Goal: Transaction & Acquisition: Purchase product/service

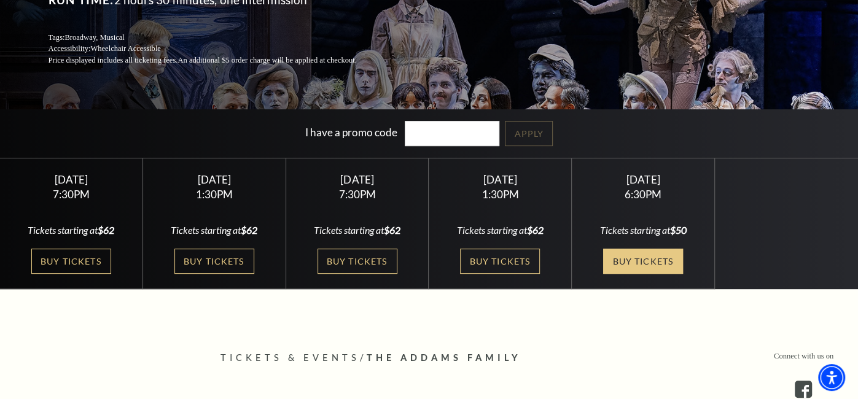
click at [634, 262] on link "Buy Tickets" at bounding box center [643, 261] width 80 height 25
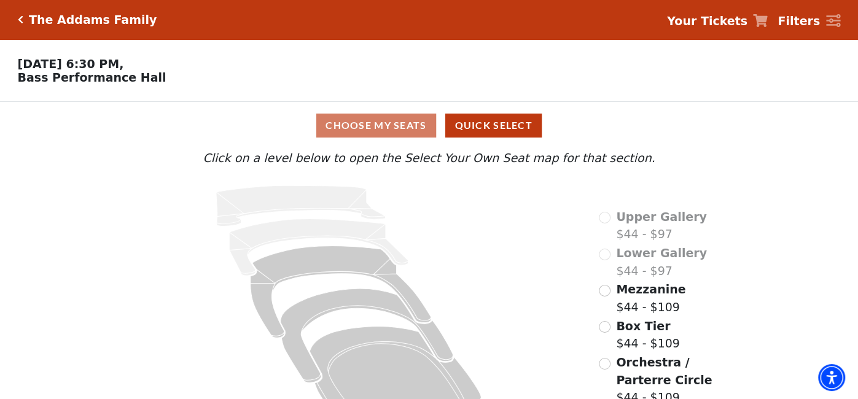
scroll to position [37, 0]
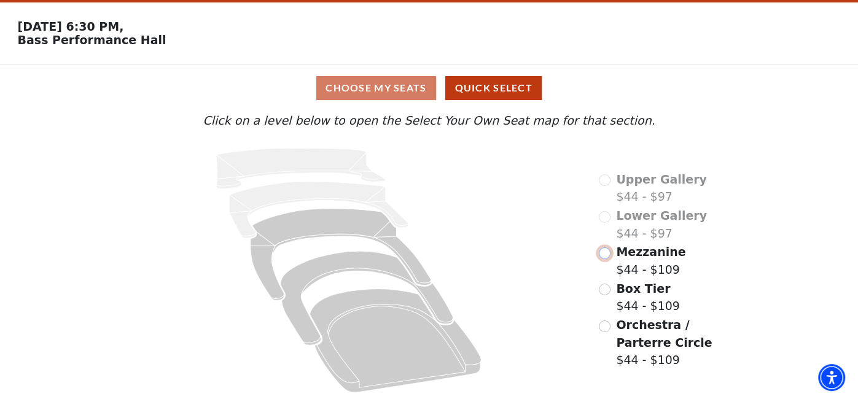
click at [603, 252] on input "Mezzanine$44 - $109\a" at bounding box center [605, 254] width 12 height 12
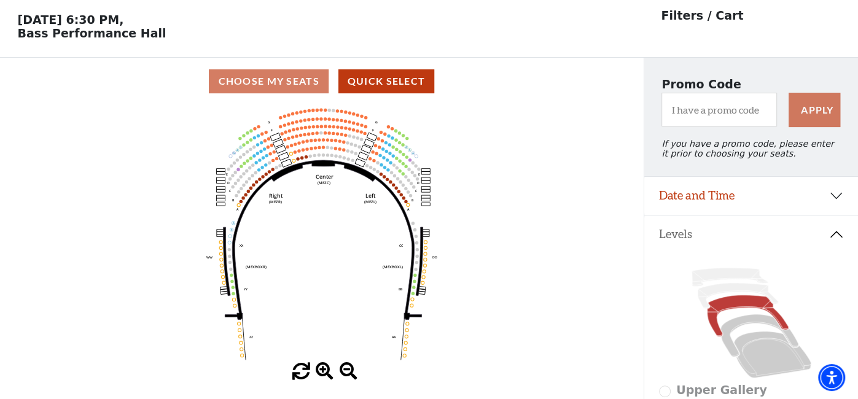
scroll to position [47, 0]
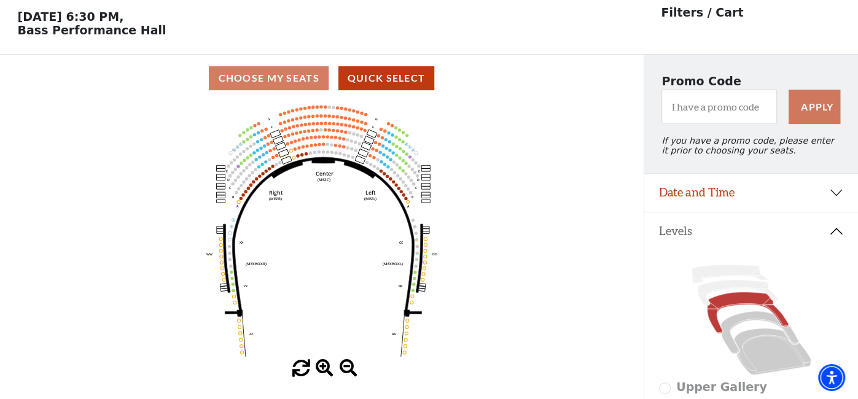
click at [325, 366] on span at bounding box center [325, 369] width 18 height 18
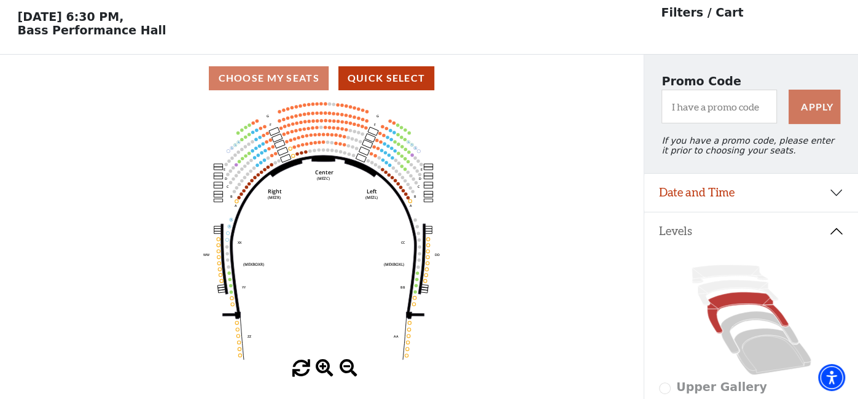
click at [325, 366] on span at bounding box center [325, 369] width 18 height 18
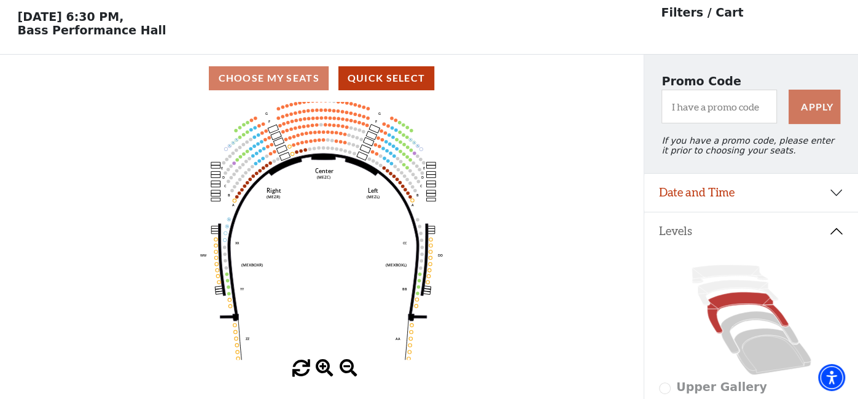
click at [325, 366] on span at bounding box center [325, 369] width 18 height 18
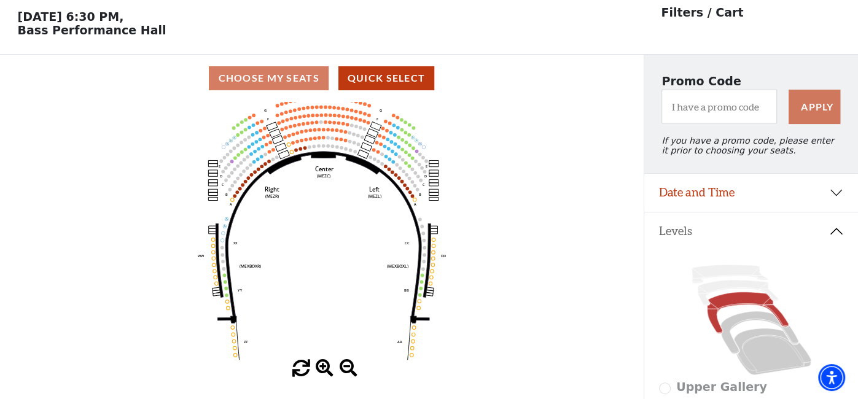
click at [325, 366] on span at bounding box center [325, 369] width 18 height 18
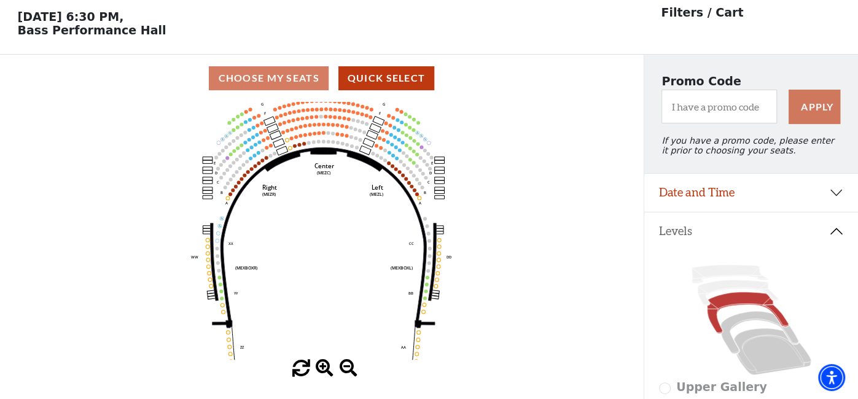
click at [325, 366] on span at bounding box center [325, 369] width 18 height 18
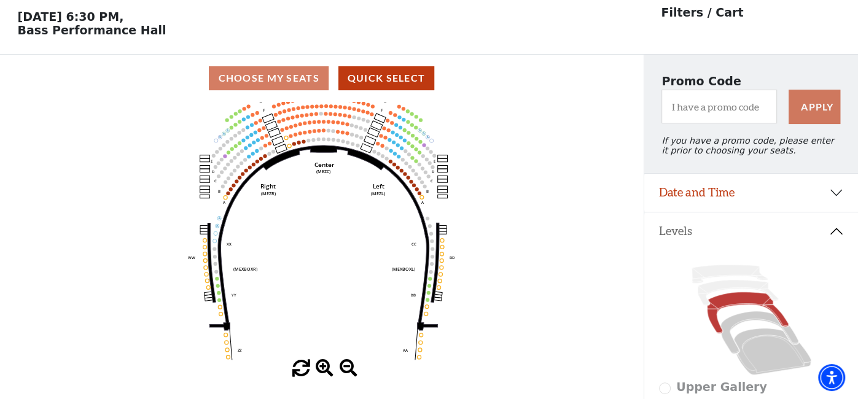
click at [325, 366] on span at bounding box center [325, 369] width 18 height 18
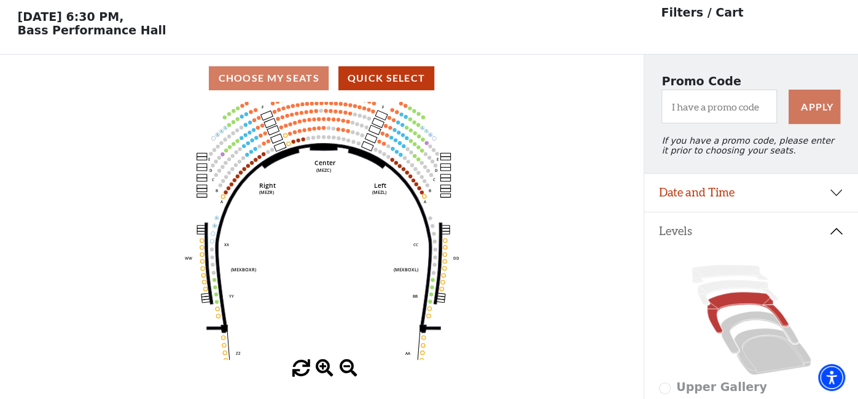
click at [325, 366] on span at bounding box center [325, 369] width 18 height 18
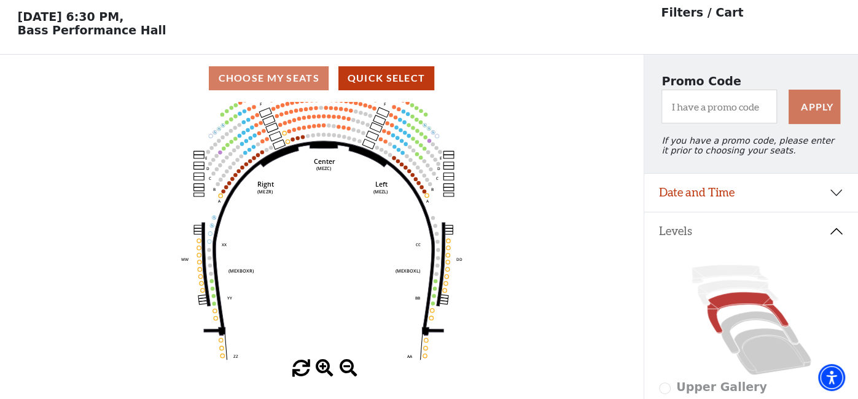
click at [325, 366] on span at bounding box center [325, 369] width 18 height 18
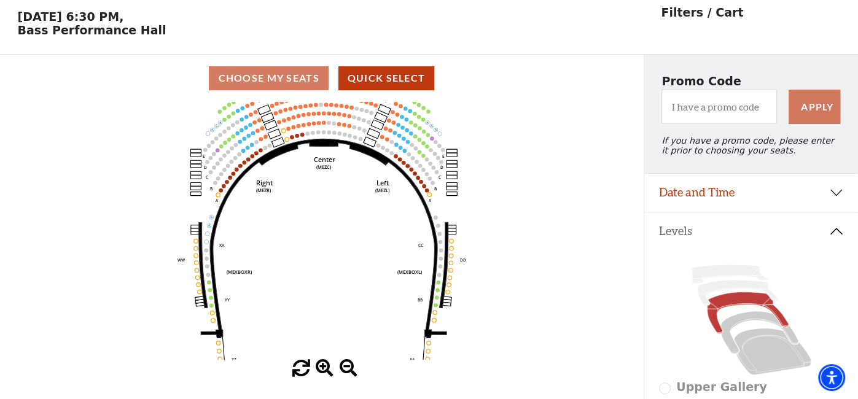
click at [325, 366] on span at bounding box center [325, 369] width 18 height 18
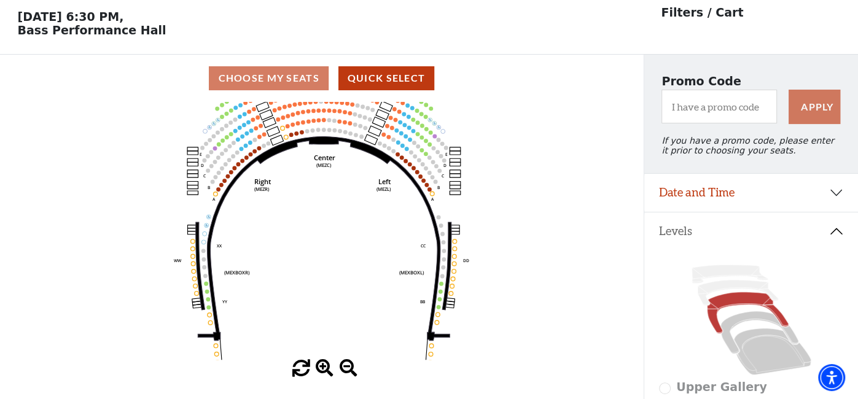
click at [325, 366] on span at bounding box center [325, 369] width 18 height 18
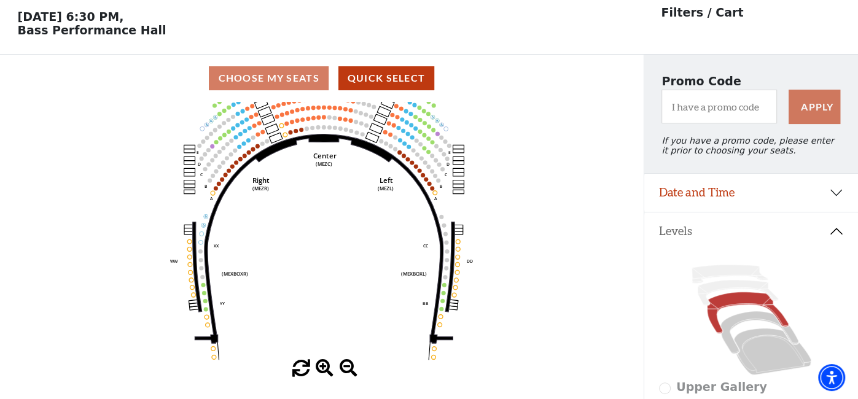
click at [325, 366] on span at bounding box center [325, 369] width 18 height 18
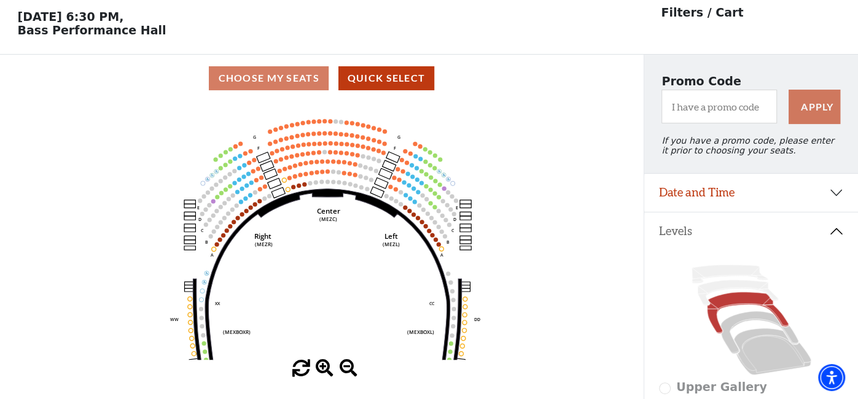
drag, startPoint x: 331, startPoint y: 179, endPoint x: 335, endPoint y: 239, distance: 59.7
click at [335, 239] on icon "Center (MEZC) Right (MEZR) Left (MEZL) (MEXBOXR) (MEXBOXL) XX WW CC DD YY BB ZZ…" at bounding box center [321, 231] width 579 height 258
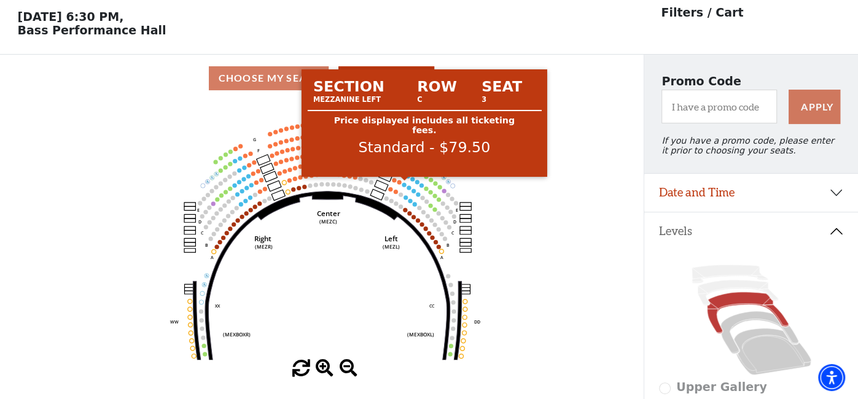
click at [403, 184] on circle at bounding box center [404, 184] width 4 height 4
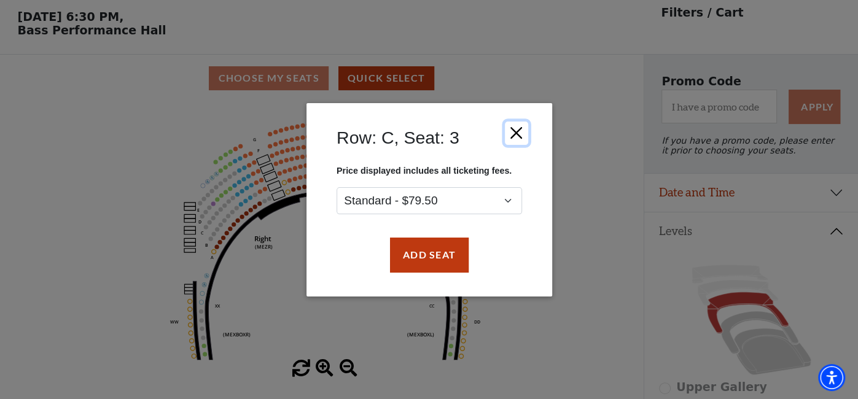
click at [517, 133] on button "Close" at bounding box center [515, 132] width 23 height 23
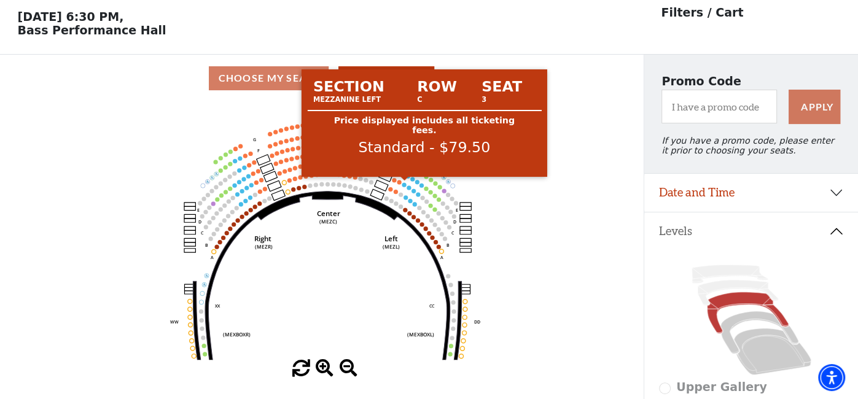
click at [404, 185] on circle at bounding box center [404, 184] width 4 height 4
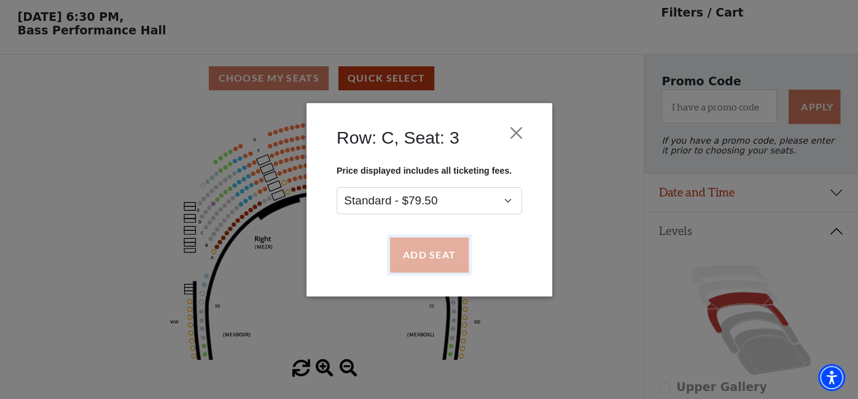
click at [436, 257] on button "Add Seat" at bounding box center [428, 255] width 79 height 34
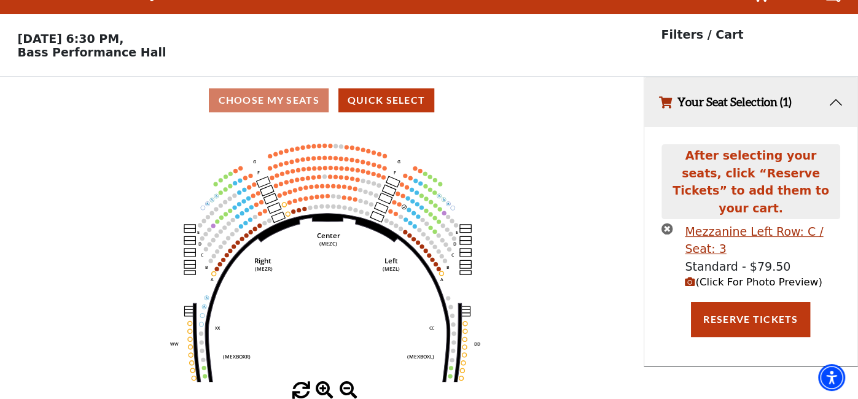
scroll to position [0, 0]
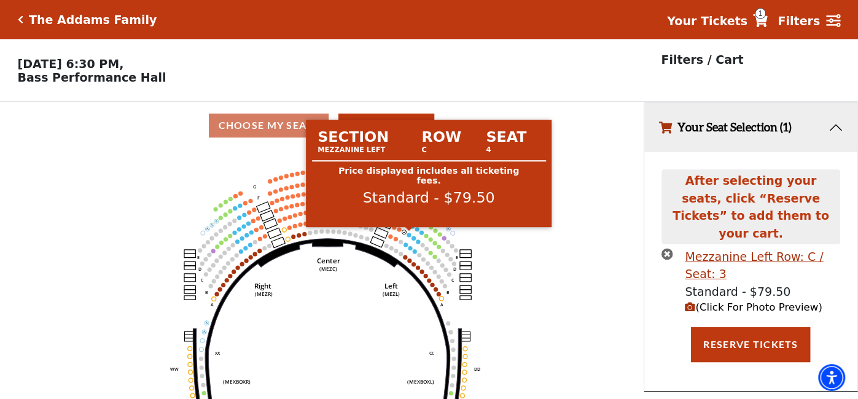
click at [409, 235] on circle at bounding box center [409, 235] width 4 height 4
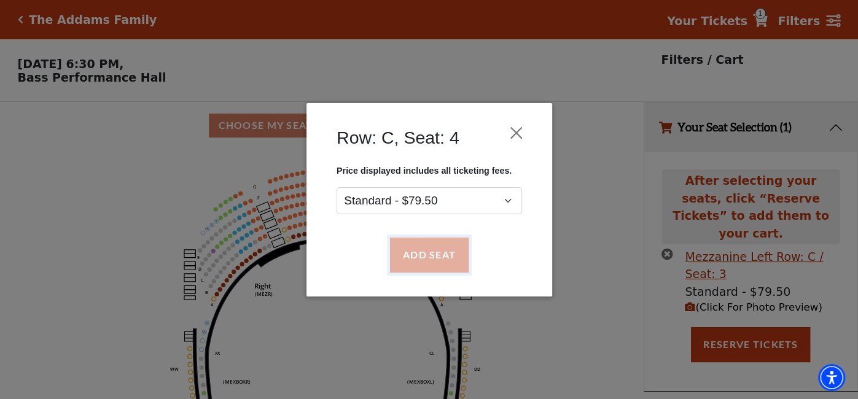
click at [428, 262] on button "Add Seat" at bounding box center [428, 255] width 79 height 34
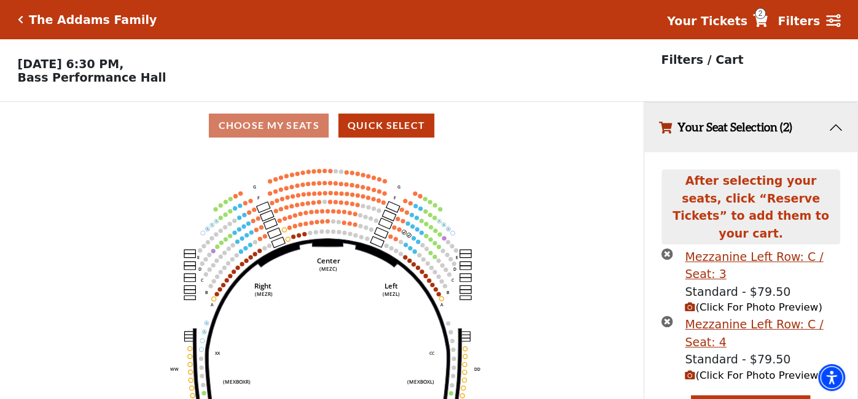
scroll to position [12, 0]
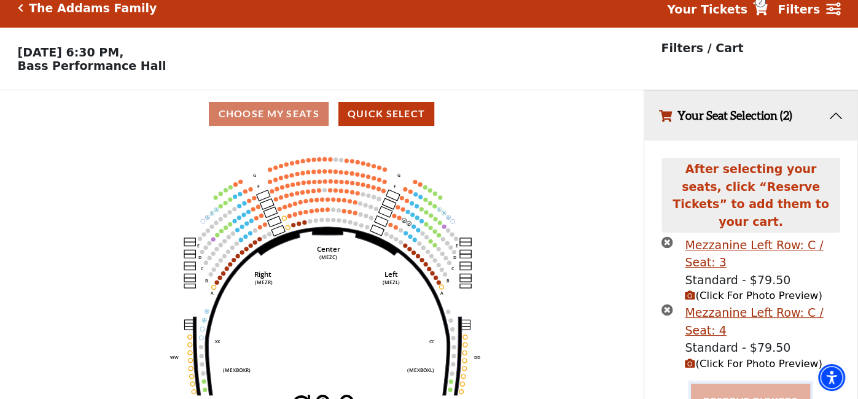
click at [762, 389] on button "Reserve Tickets" at bounding box center [750, 401] width 119 height 34
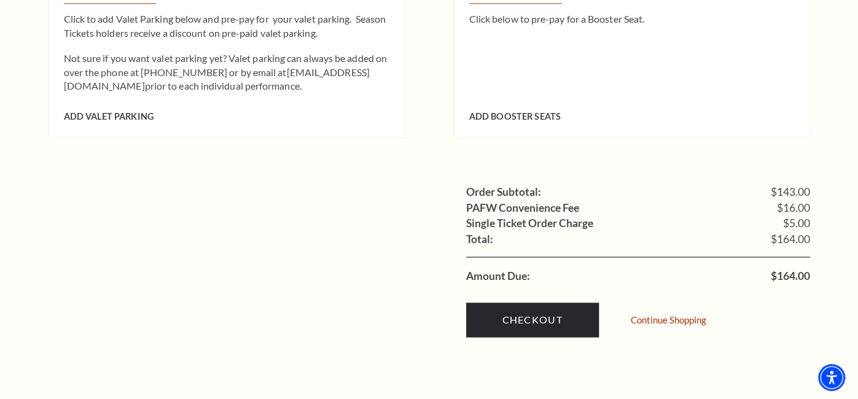
scroll to position [1116, 0]
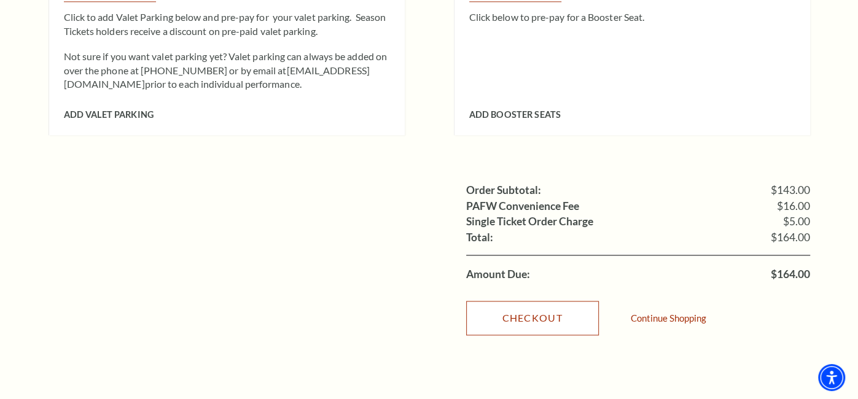
click at [539, 301] on link "Checkout" at bounding box center [532, 318] width 133 height 34
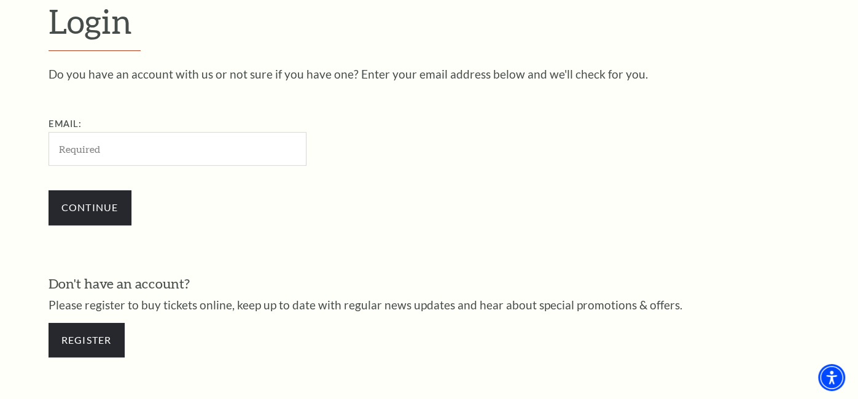
click at [106, 150] on input "Email:" at bounding box center [178, 149] width 258 height 34
click at [313, 232] on div "Continue" at bounding box center [239, 207] width 381 height 59
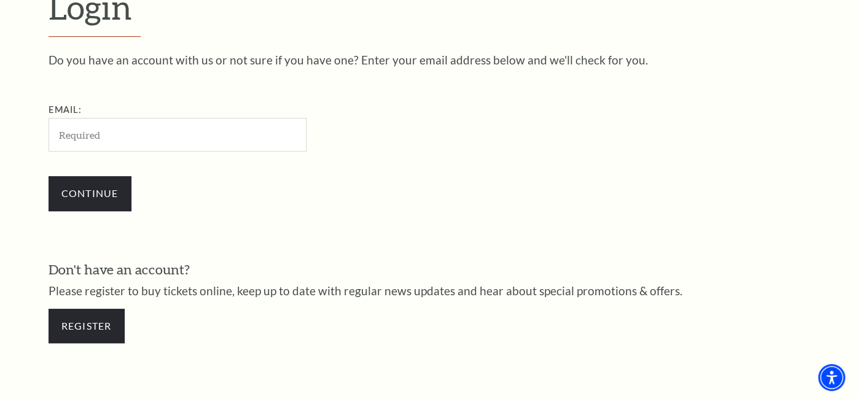
scroll to position [361, 0]
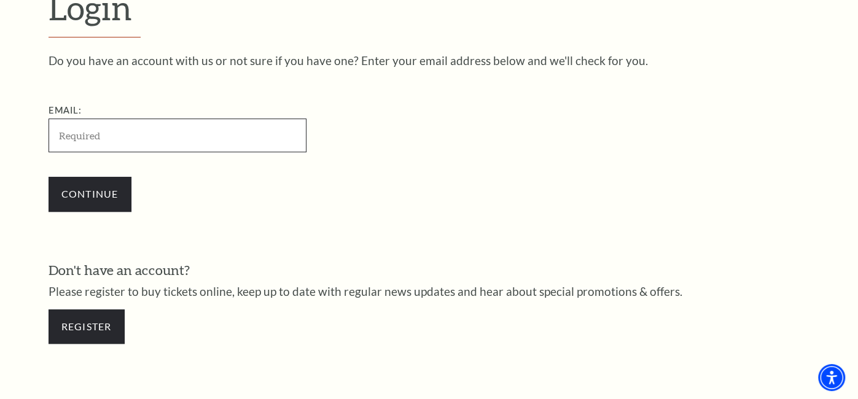
click at [138, 143] on input "Email:" at bounding box center [178, 136] width 258 height 34
type input "[EMAIL_ADDRESS][DOMAIN_NAME]"
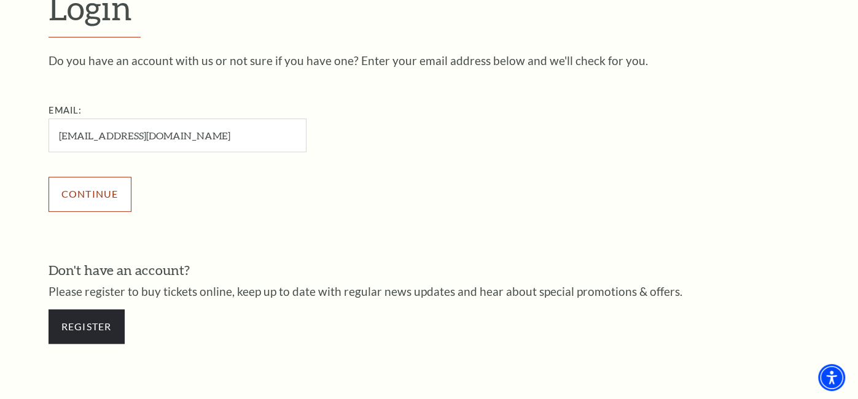
click at [106, 190] on input "Continue" at bounding box center [90, 194] width 83 height 34
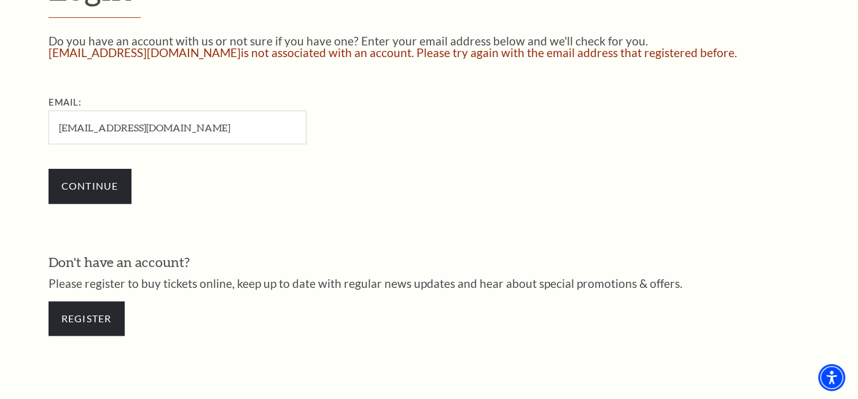
scroll to position [393, 0]
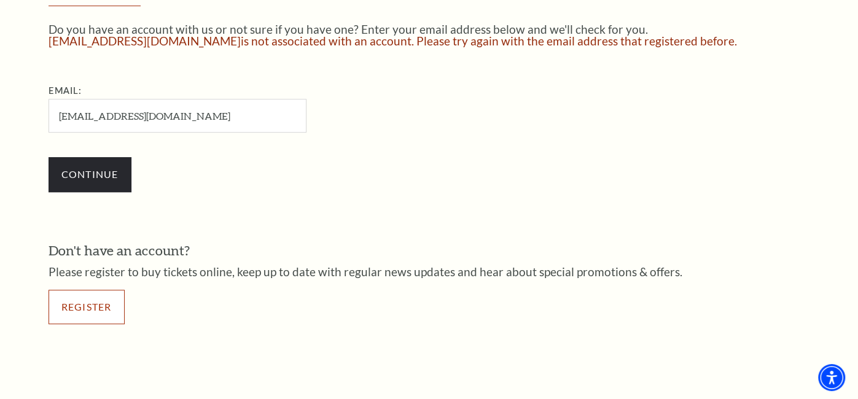
click at [92, 307] on link "Register" at bounding box center [87, 307] width 76 height 34
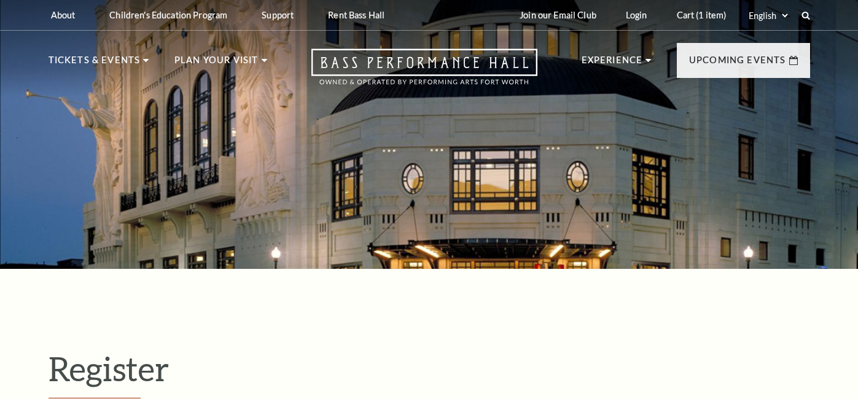
select select "1"
select select "[GEOGRAPHIC_DATA]"
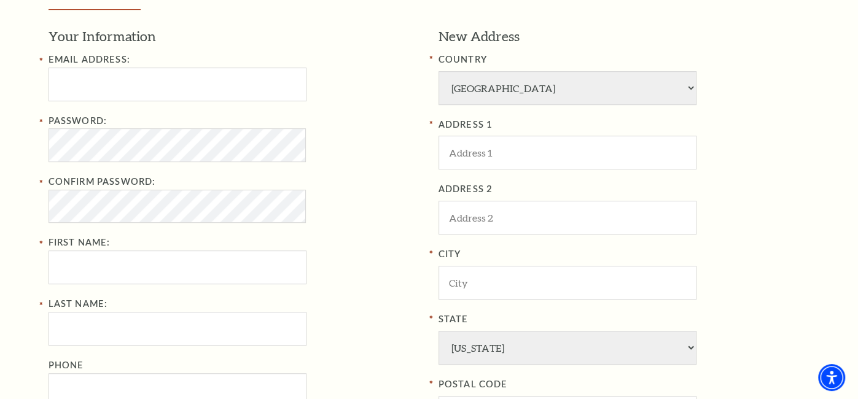
scroll to position [389, 0]
click at [120, 79] on input "Email Address:" at bounding box center [178, 84] width 258 height 34
type input "adla3063@hotmail.com"
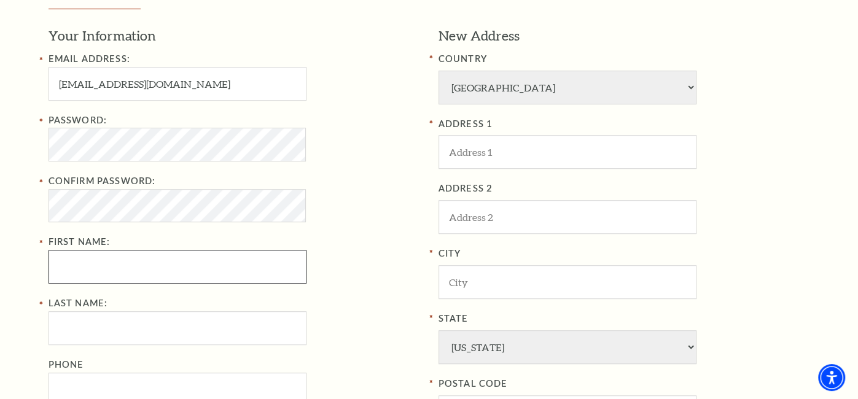
type input "Asem"
type input "Farra"
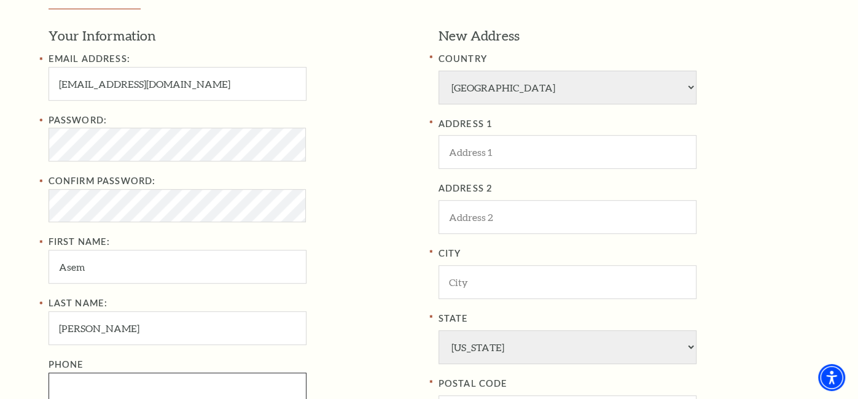
type input "6829702332"
type input "4112 greystone"
type input "carrollton"
type input "75007"
type input "682-970-2332"
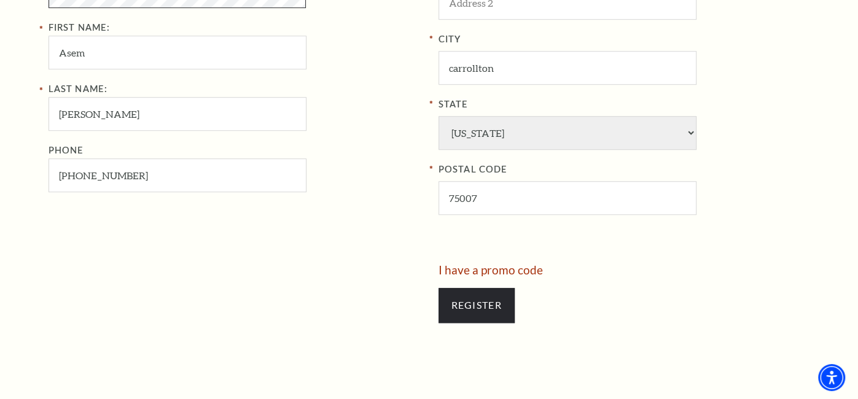
scroll to position [607, 0]
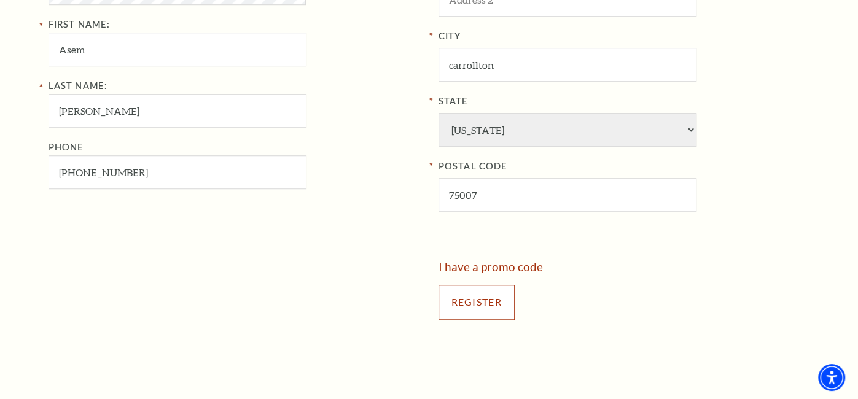
click at [469, 301] on input "Register" at bounding box center [477, 302] width 76 height 34
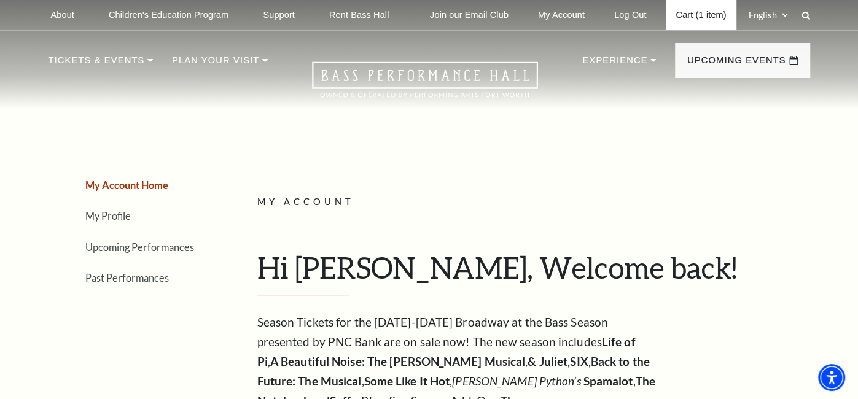
click at [707, 14] on link "Cart (1 item)" at bounding box center [701, 15] width 70 height 30
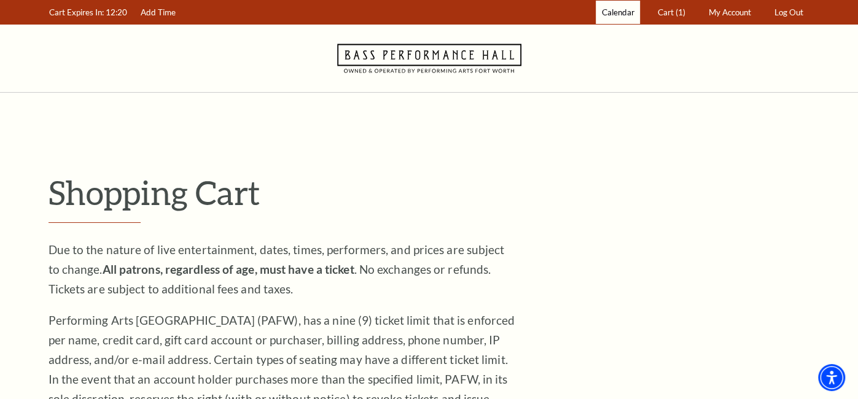
click at [612, 15] on span "Calendar" at bounding box center [618, 12] width 33 height 10
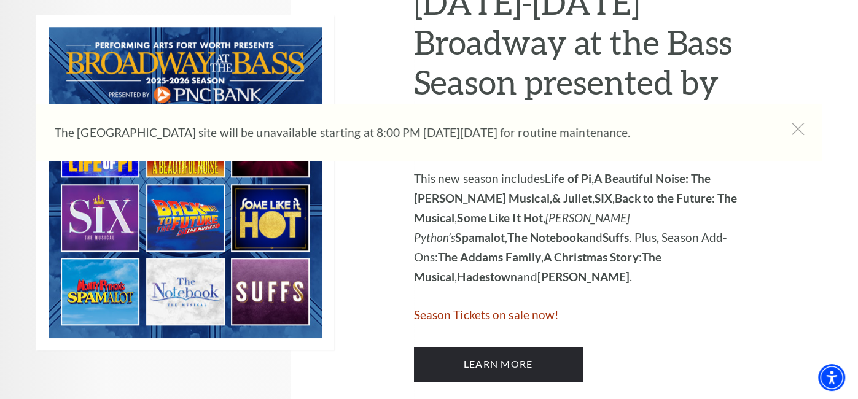
scroll to position [671, 0]
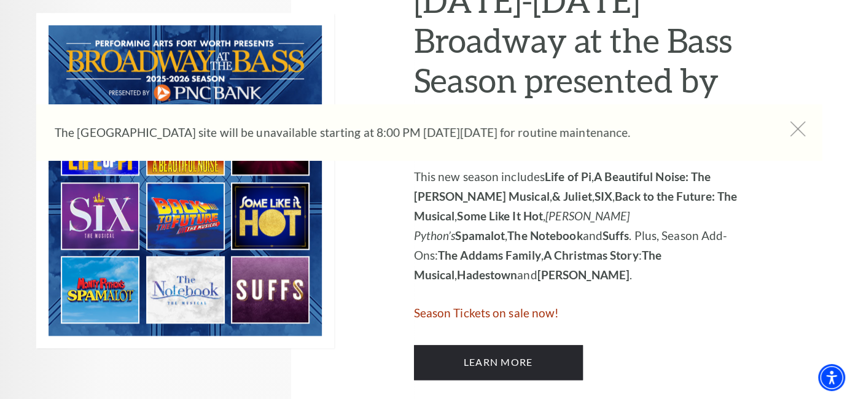
click at [797, 131] on icon at bounding box center [797, 129] width 15 height 15
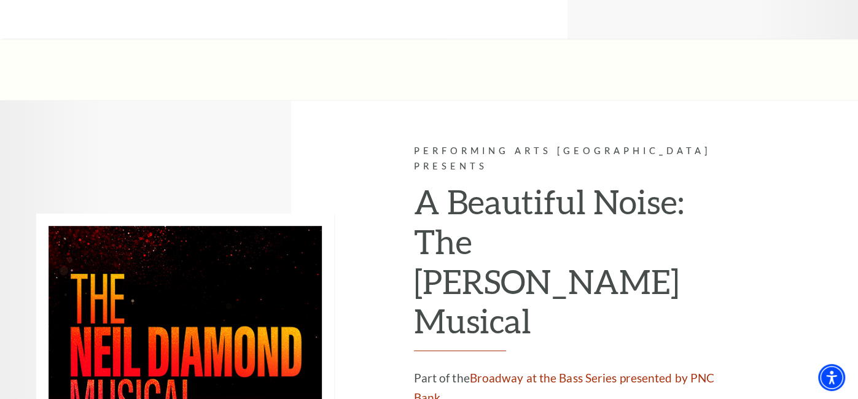
scroll to position [3134, 0]
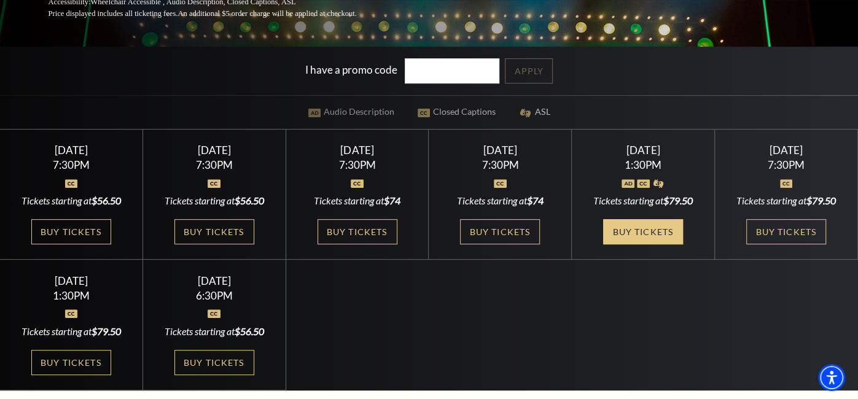
scroll to position [267, 0]
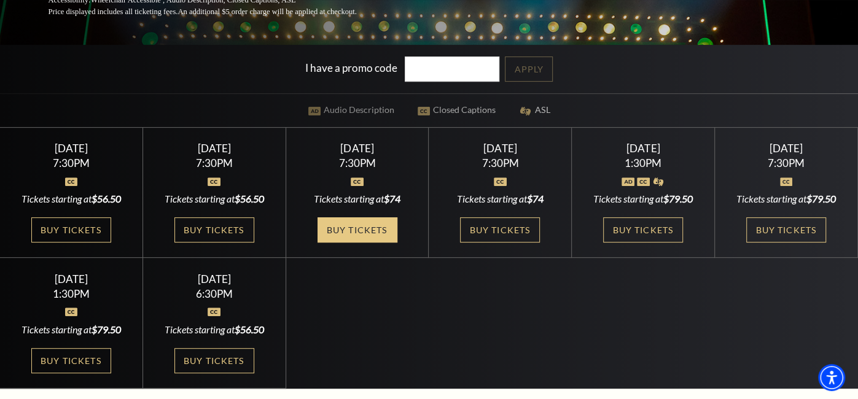
click at [359, 236] on link "Buy Tickets" at bounding box center [358, 229] width 80 height 25
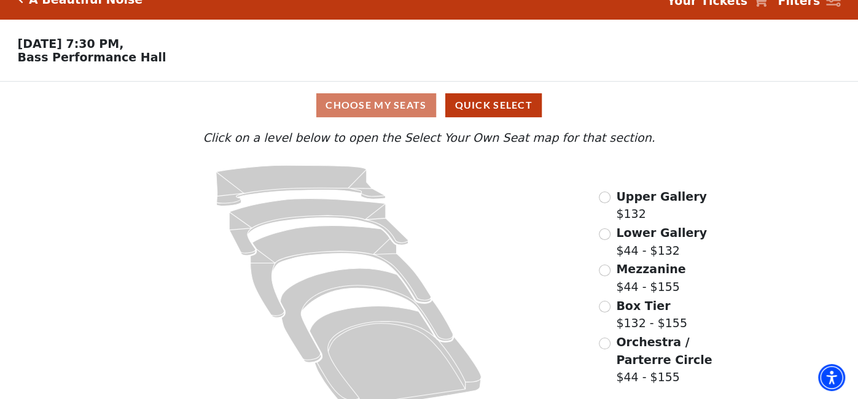
scroll to position [37, 0]
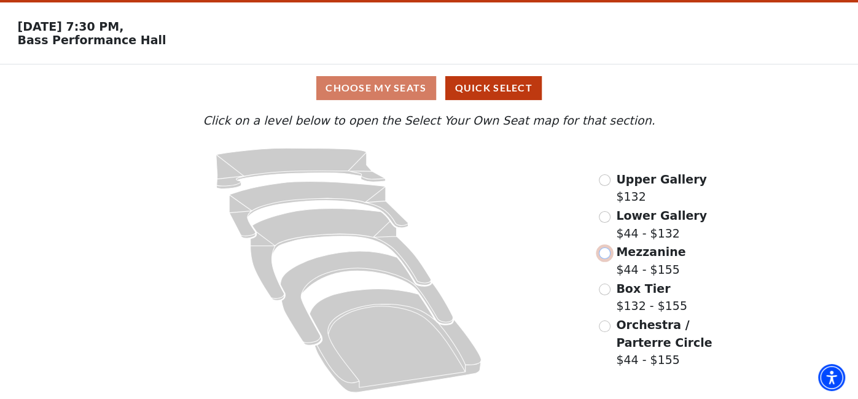
click at [605, 254] on input "Mezzanine$44 - $155\a" at bounding box center [605, 254] width 12 height 12
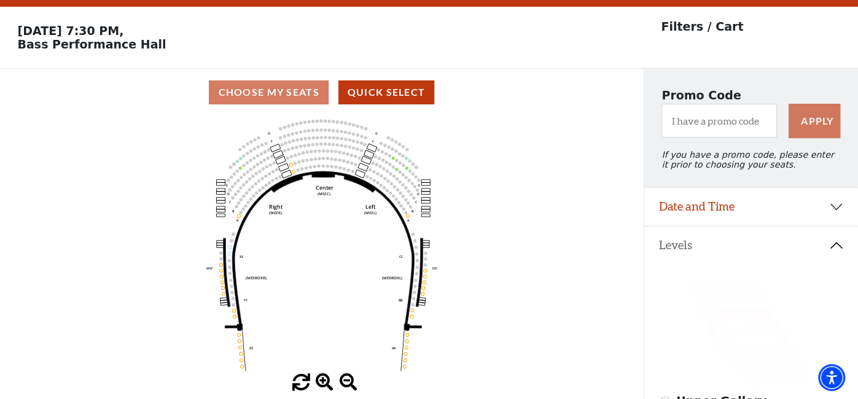
scroll to position [33, 0]
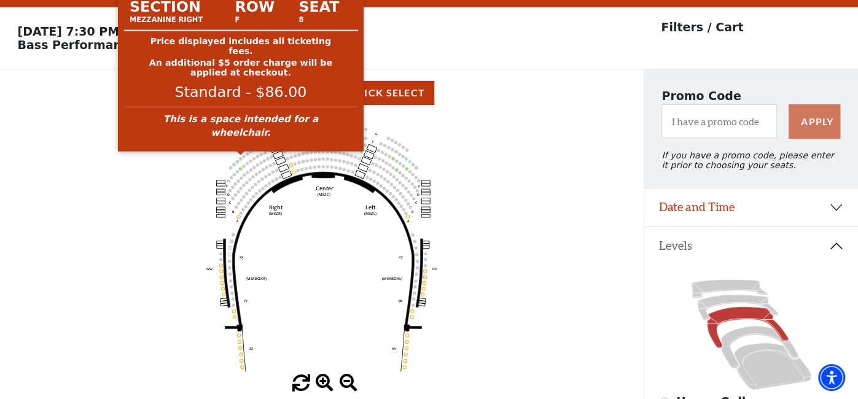
click at [240, 158] on circle at bounding box center [240, 158] width 3 height 3
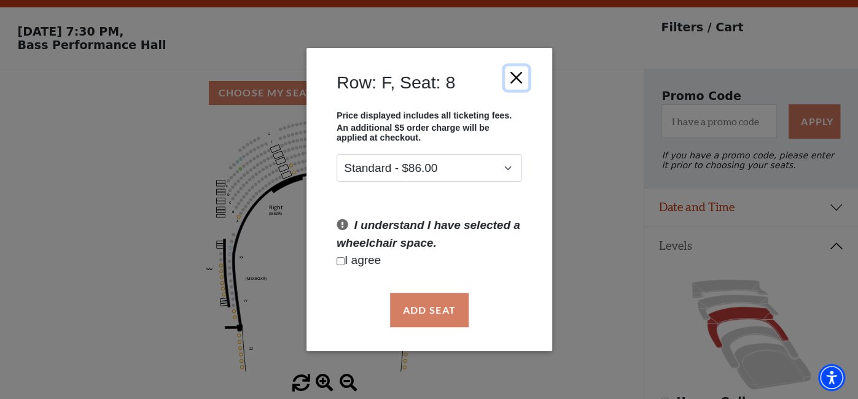
click at [518, 79] on button "Close" at bounding box center [515, 77] width 23 height 23
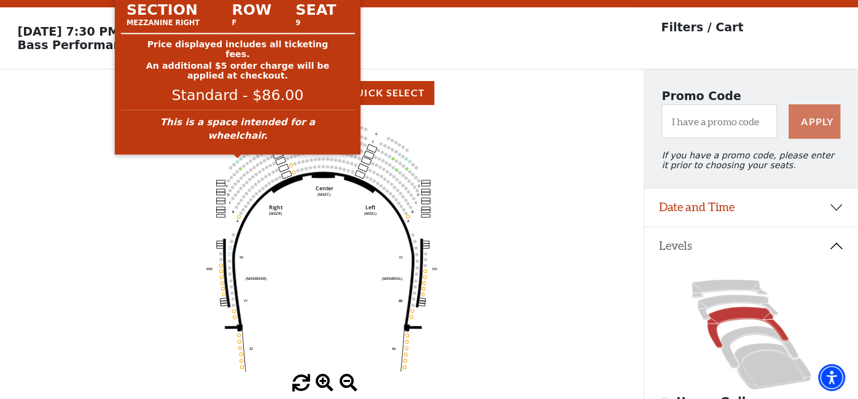
click at [237, 161] on circle at bounding box center [237, 161] width 3 height 3
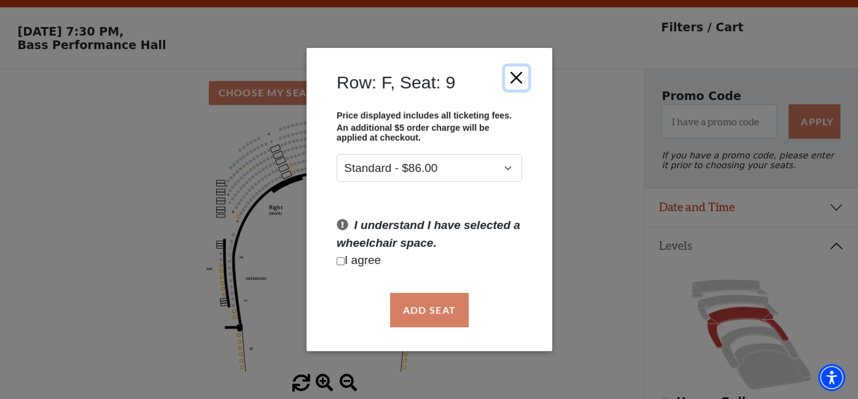
click at [515, 74] on button "Close" at bounding box center [515, 77] width 23 height 23
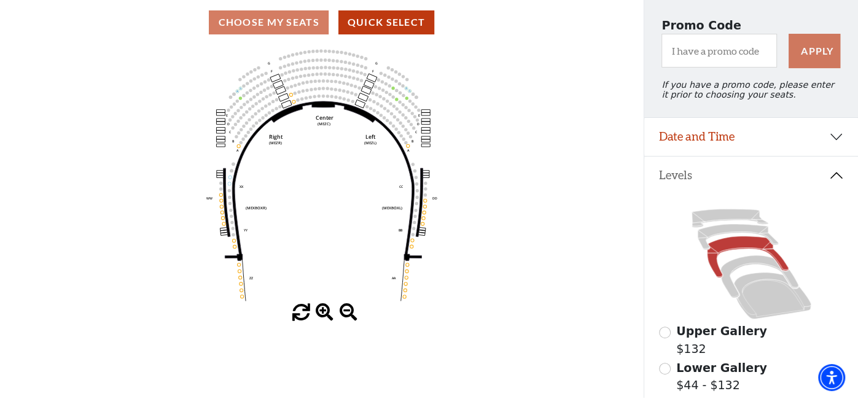
scroll to position [104, 0]
click at [324, 308] on span at bounding box center [325, 312] width 18 height 18
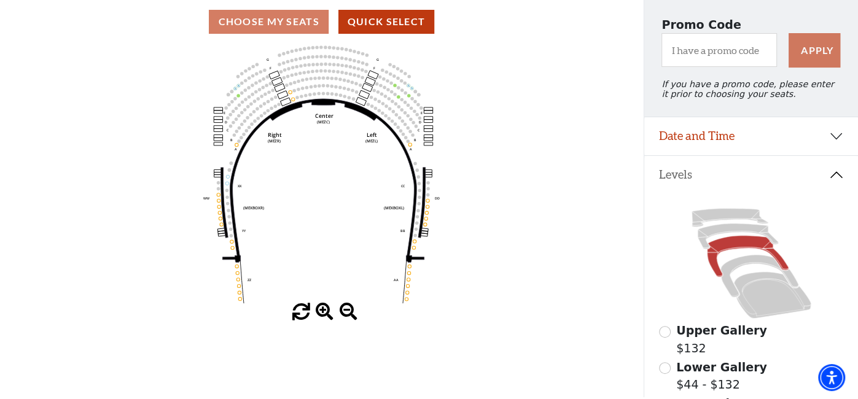
click at [324, 308] on span at bounding box center [325, 312] width 18 height 18
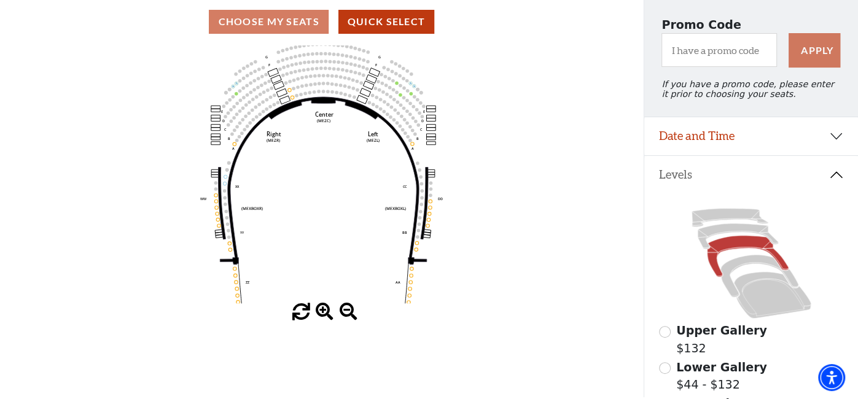
click at [324, 308] on span at bounding box center [325, 312] width 18 height 18
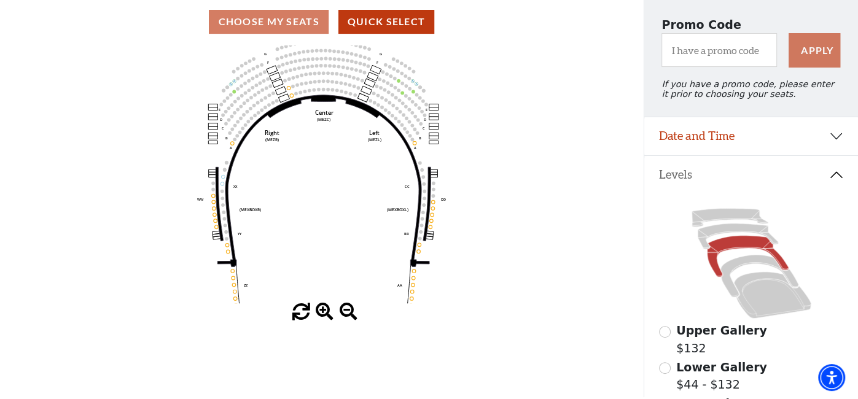
click at [324, 308] on span at bounding box center [325, 312] width 18 height 18
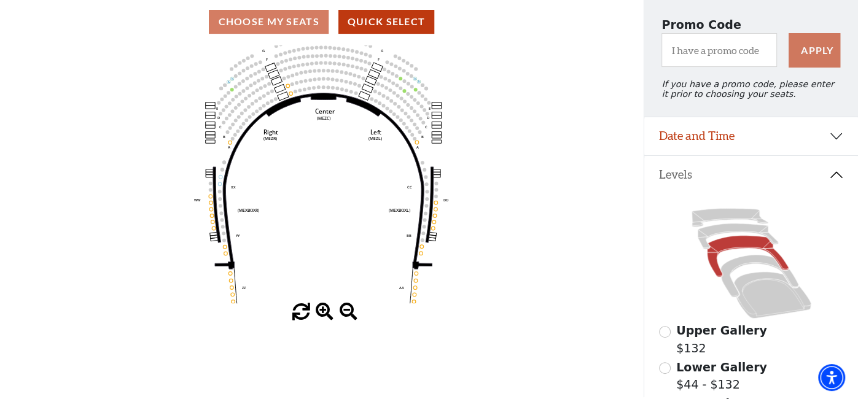
click at [324, 308] on span at bounding box center [325, 312] width 18 height 18
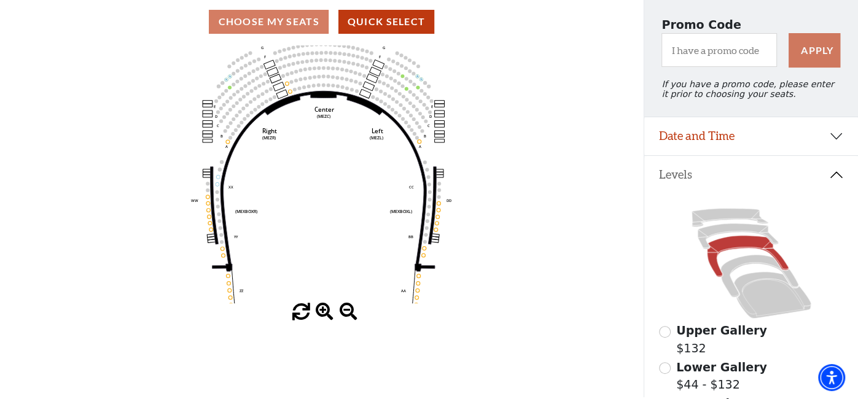
click at [324, 308] on span at bounding box center [325, 312] width 18 height 18
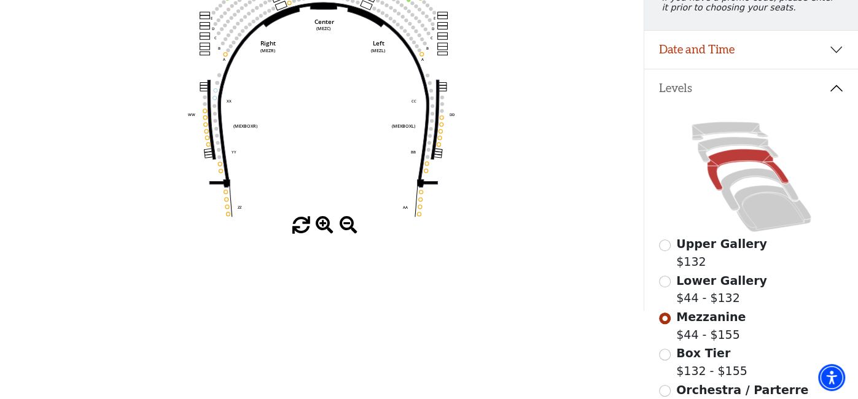
scroll to position [191, 0]
click at [663, 284] on input "Lower Gallery$44 - $132\a" at bounding box center [665, 281] width 12 height 12
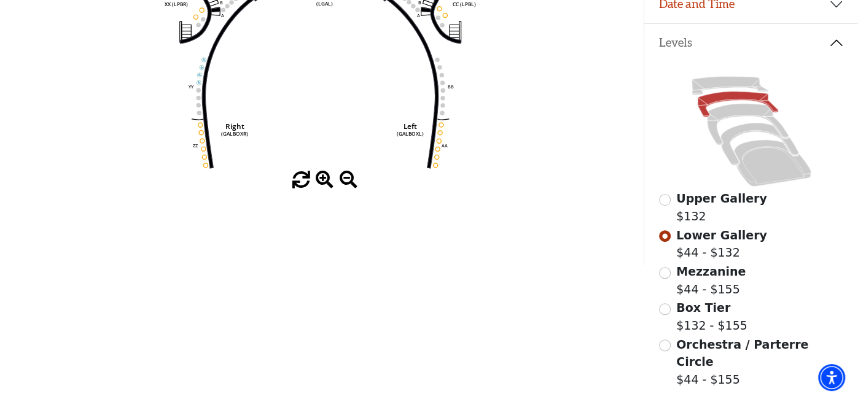
scroll to position [235, 0]
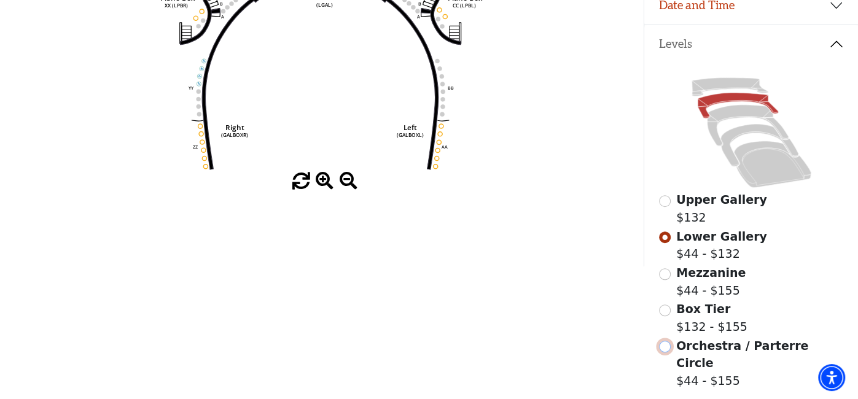
click at [667, 344] on input "Orchestra / Parterre Circle$44 - $155\a" at bounding box center [665, 347] width 12 height 12
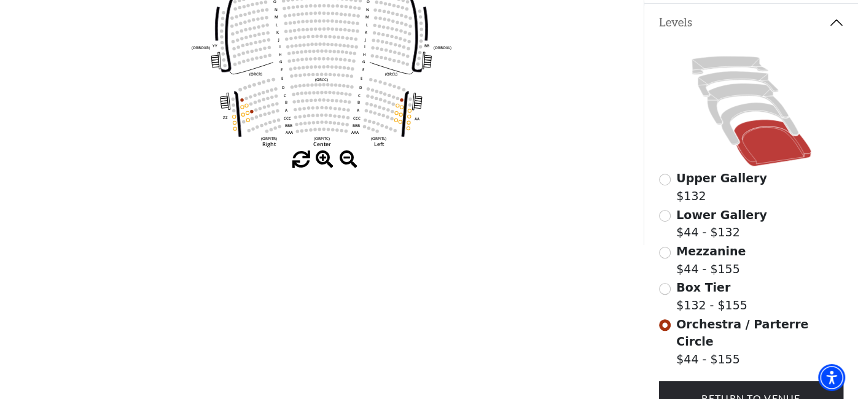
scroll to position [257, 0]
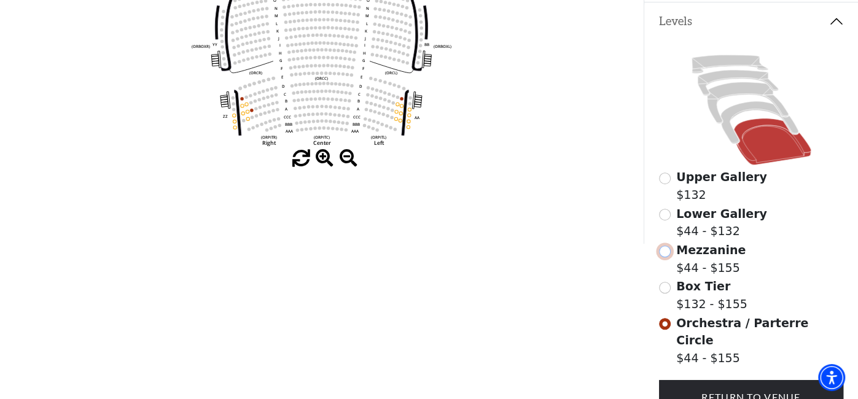
click at [665, 252] on input "Mezzanine$44 - $155\a" at bounding box center [665, 252] width 12 height 12
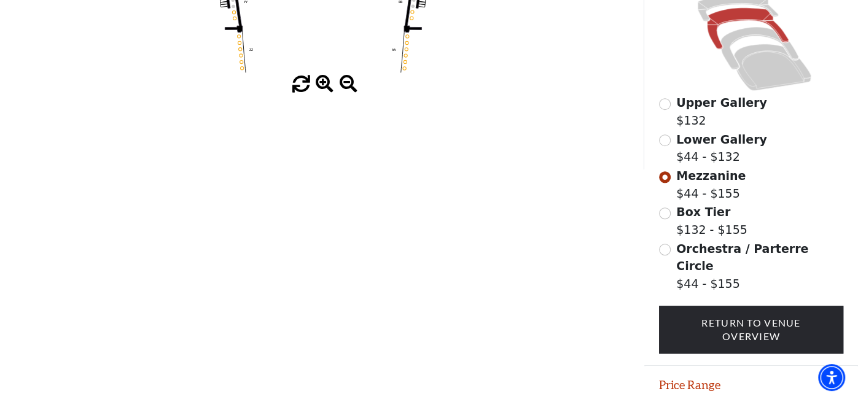
scroll to position [356, 0]
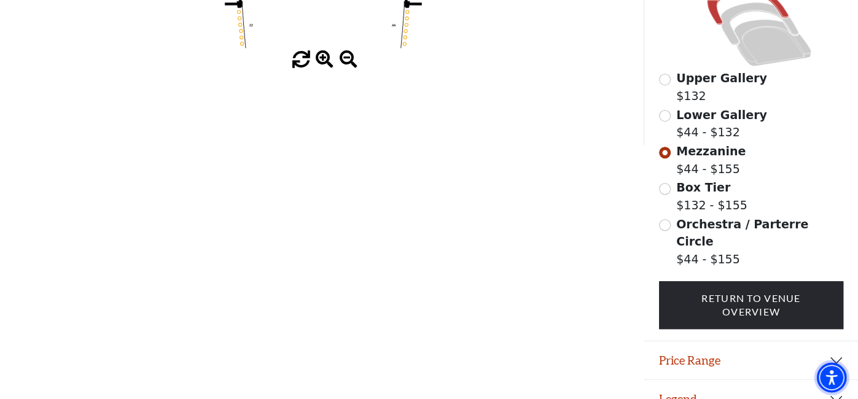
click at [827, 377] on img "Accessibility Menu" at bounding box center [831, 377] width 29 height 29
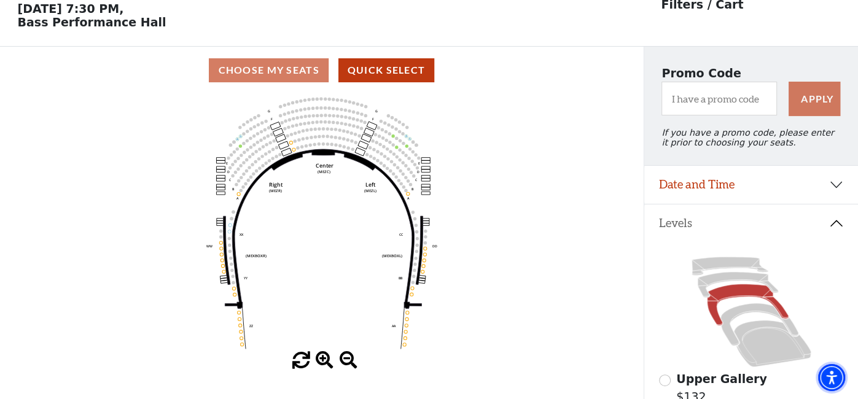
scroll to position [0, 0]
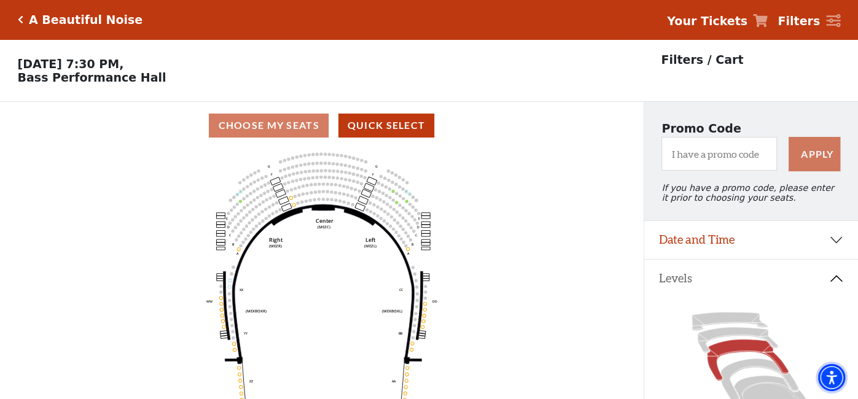
click at [519, 149] on icon "Center (MEZC) Right (MEZR) Left (MEZL) (MEXBOXR) (MEXBOXL) XX WW CC DD YY BB ZZ…" at bounding box center [321, 278] width 579 height 258
click at [21, 22] on icon "Click here to go back to filters" at bounding box center [21, 19] width 6 height 9
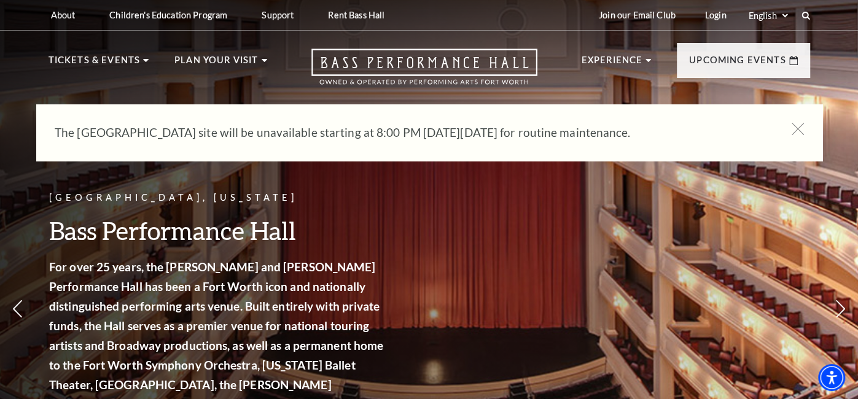
scroll to position [1, 0]
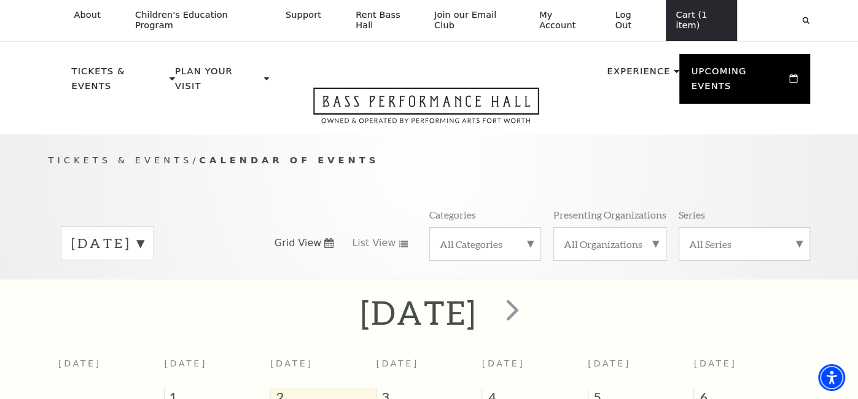
click at [691, 21] on link "Cart (1 item)" at bounding box center [701, 20] width 71 height 41
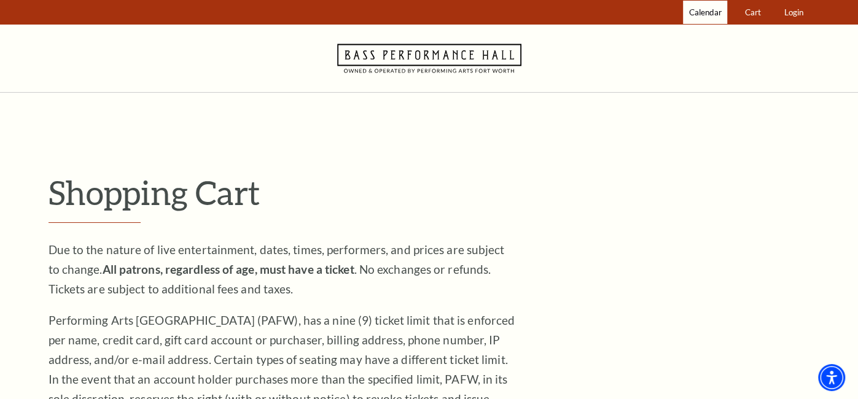
click at [691, 21] on link "Calendar" at bounding box center [705, 13] width 44 height 24
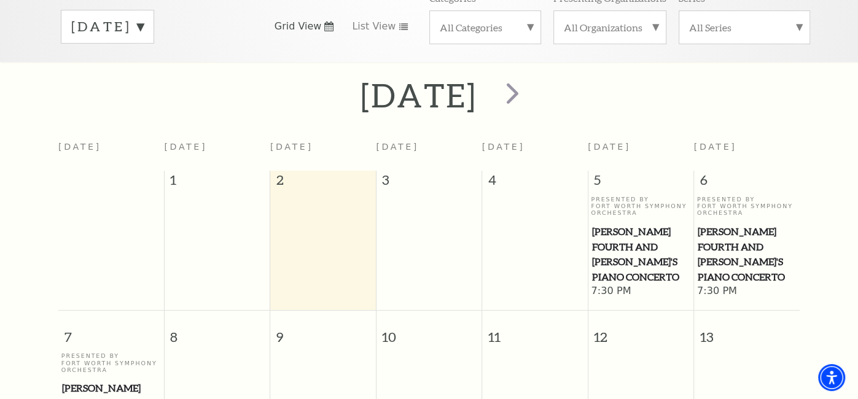
scroll to position [201, 0]
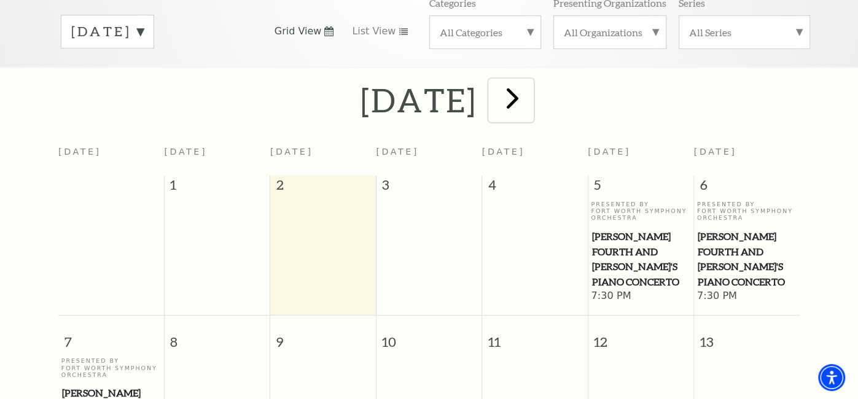
click at [530, 89] on span "next" at bounding box center [512, 97] width 35 height 35
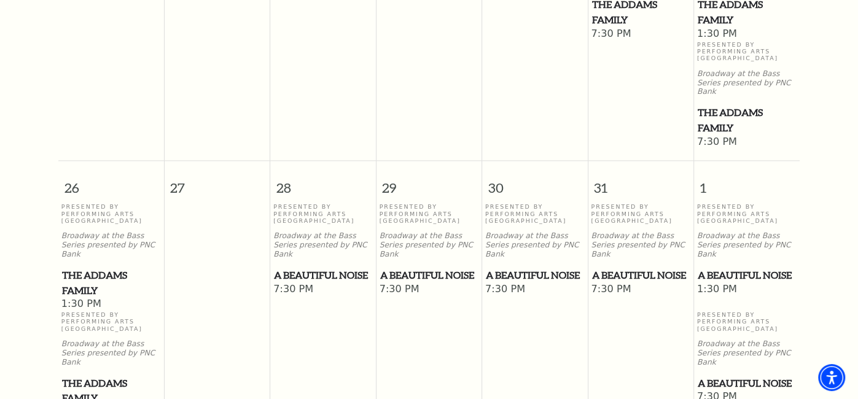
scroll to position [1001, 0]
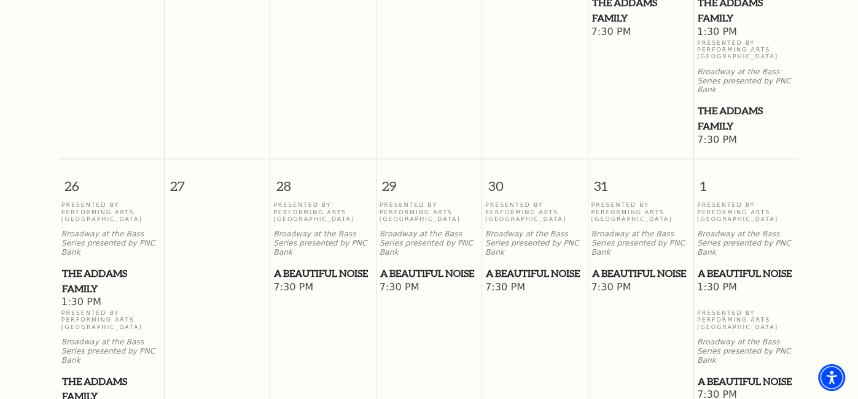
click at [126, 266] on span "The Addams Family" at bounding box center [111, 281] width 98 height 30
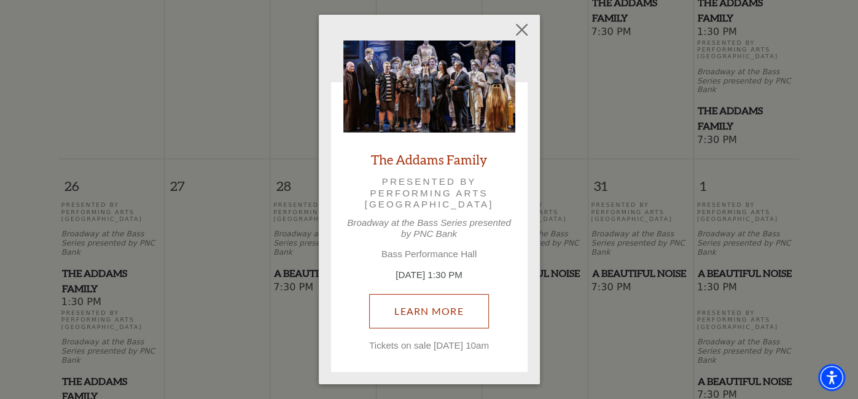
click at [466, 321] on link "Learn More" at bounding box center [429, 311] width 120 height 34
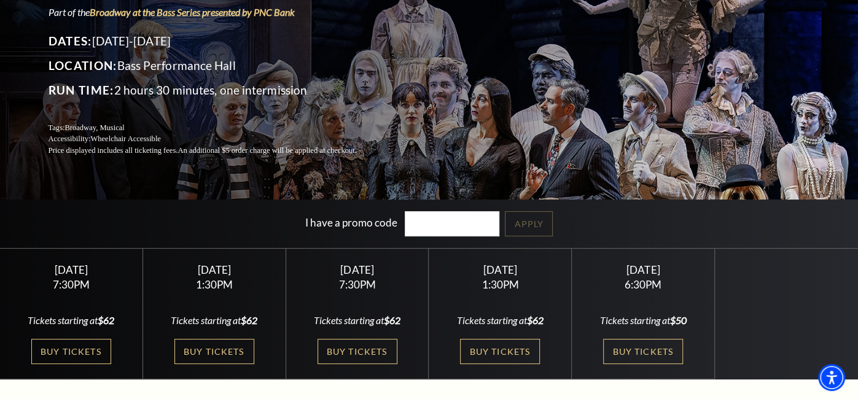
scroll to position [114, 0]
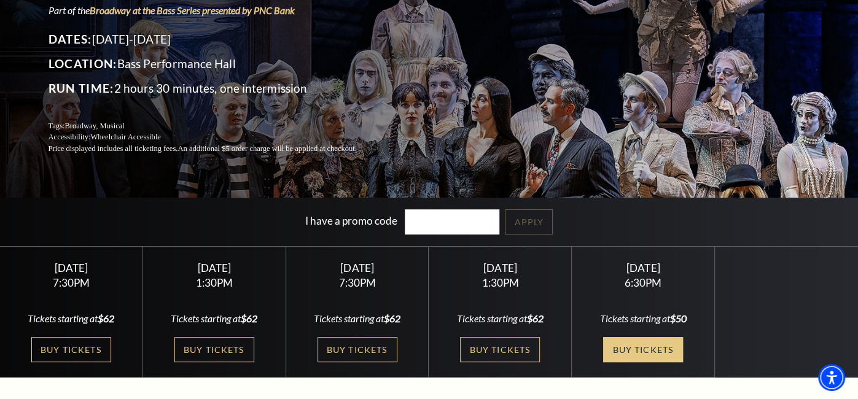
click at [647, 350] on link "Buy Tickets" at bounding box center [643, 349] width 80 height 25
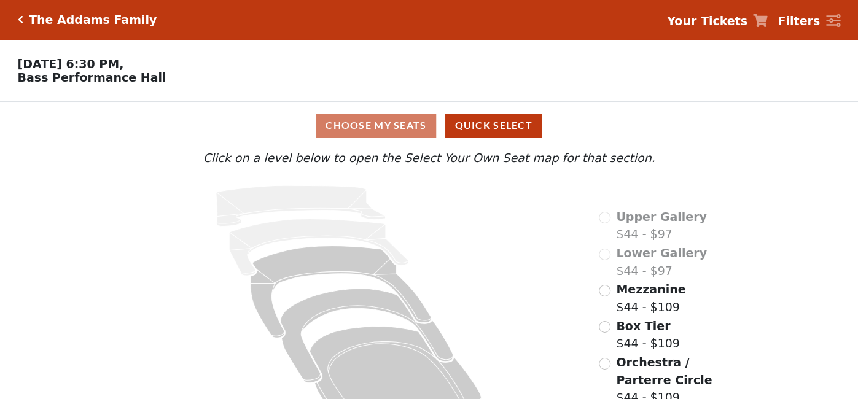
scroll to position [37, 0]
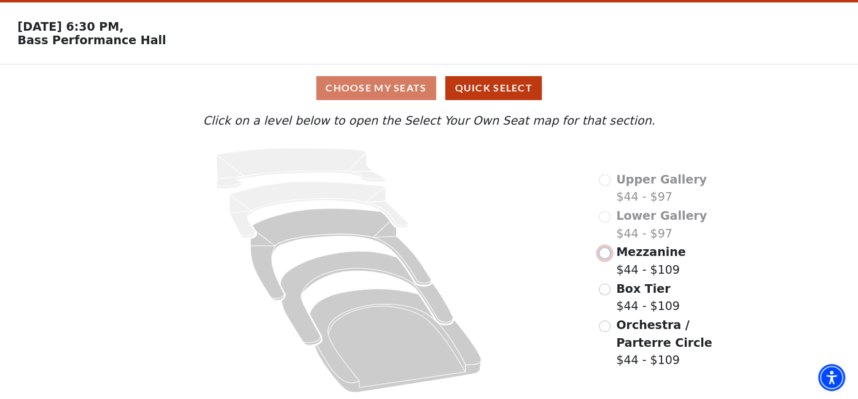
click at [605, 254] on input "Mezzanine$44 - $109\a" at bounding box center [605, 254] width 12 height 12
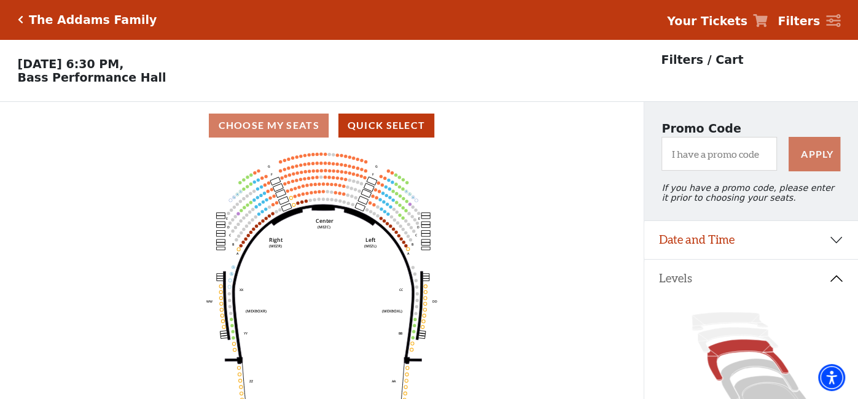
scroll to position [57, 0]
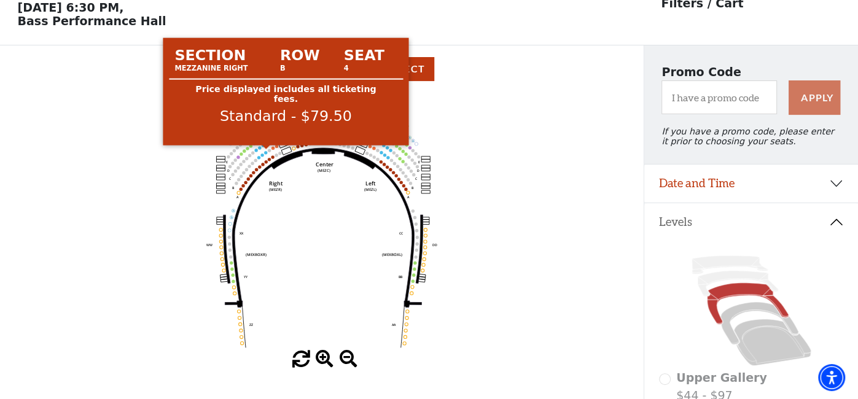
click at [266, 151] on circle at bounding box center [265, 152] width 3 height 3
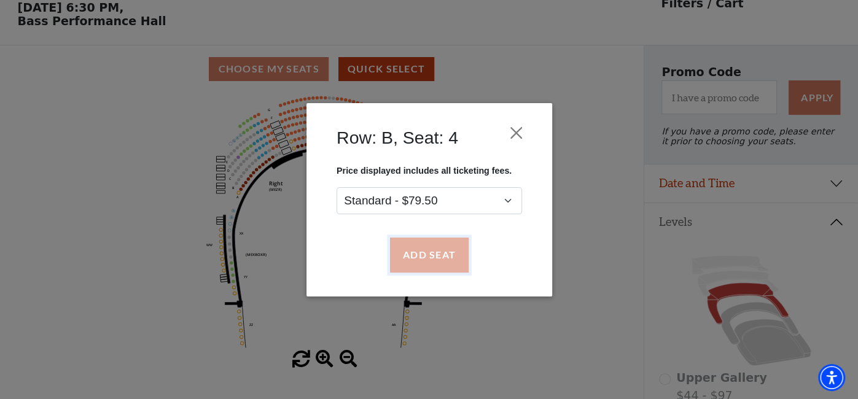
click at [431, 249] on button "Add Seat" at bounding box center [428, 255] width 79 height 34
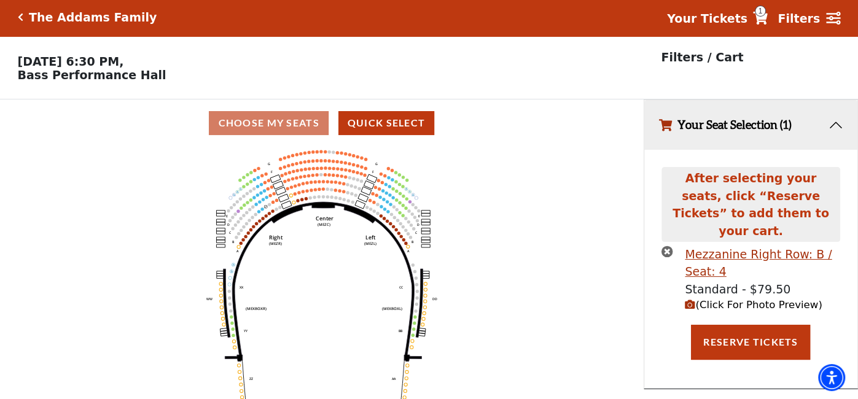
scroll to position [0, 0]
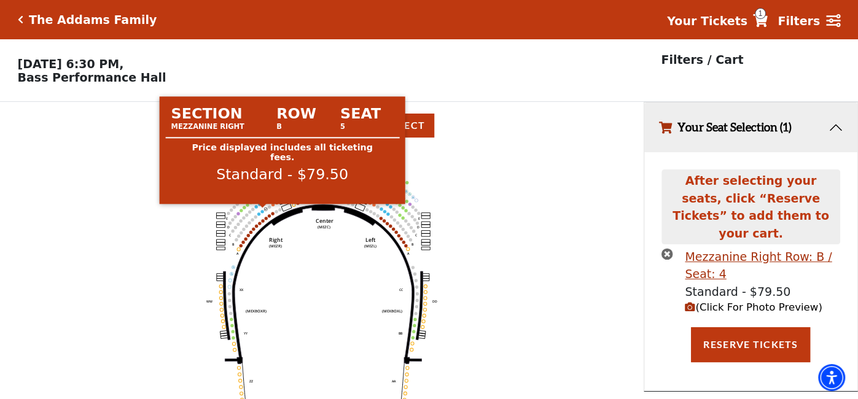
click at [263, 211] on circle at bounding box center [262, 211] width 3 height 3
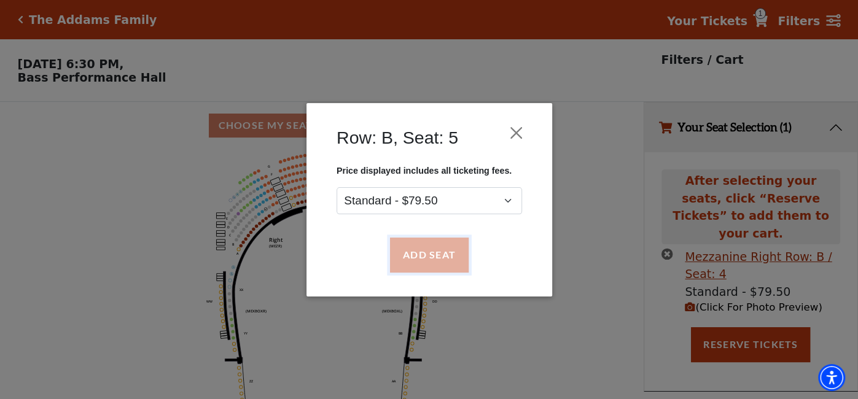
click at [442, 254] on button "Add Seat" at bounding box center [428, 255] width 79 height 34
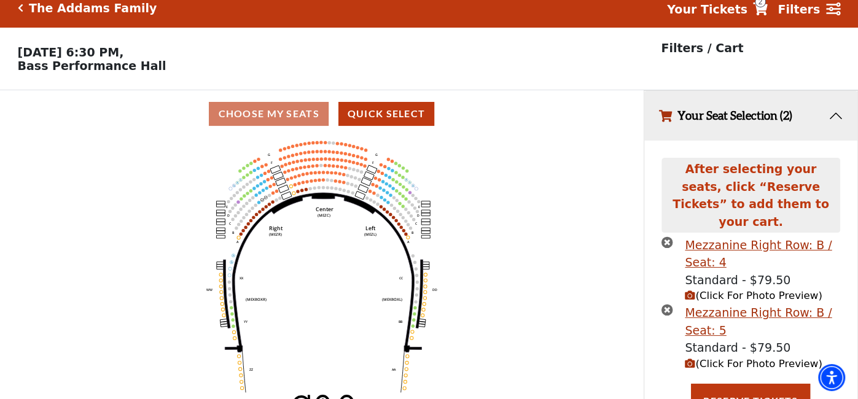
scroll to position [41, 0]
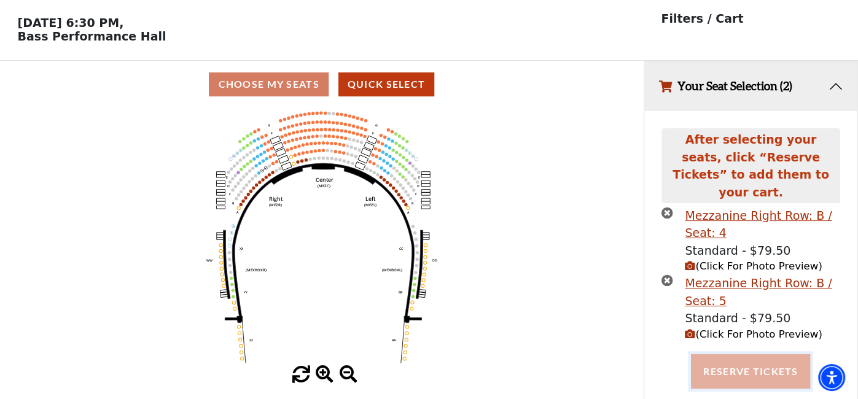
click at [723, 354] on button "Reserve Tickets" at bounding box center [750, 371] width 119 height 34
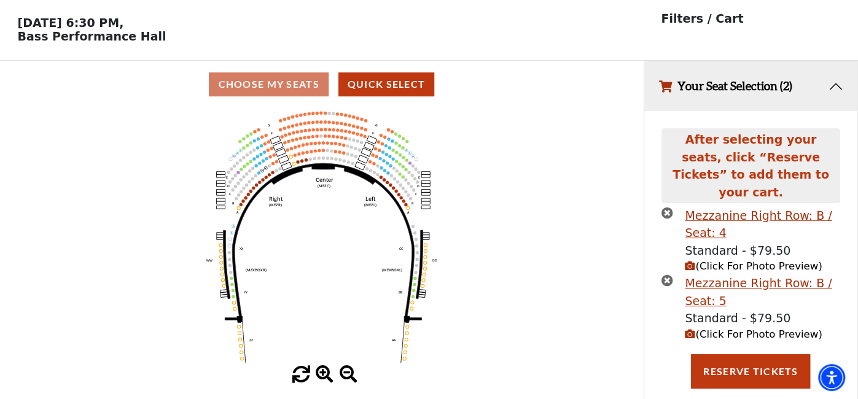
click at [671, 275] on icon "times-circle" at bounding box center [668, 281] width 12 height 12
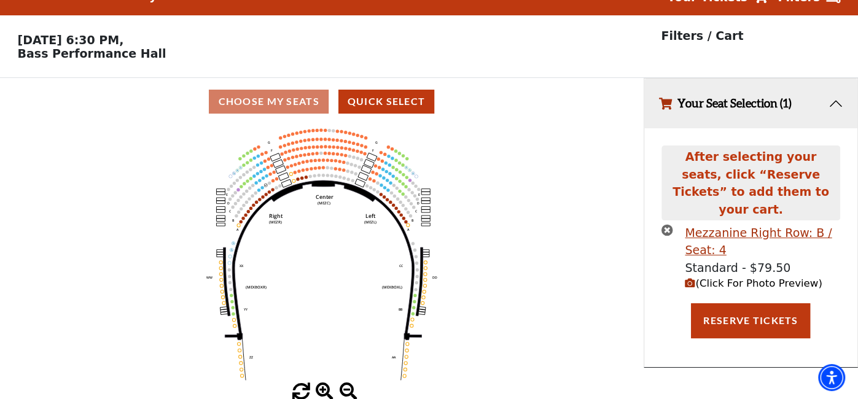
click at [668, 224] on icon "times-circle" at bounding box center [668, 230] width 12 height 12
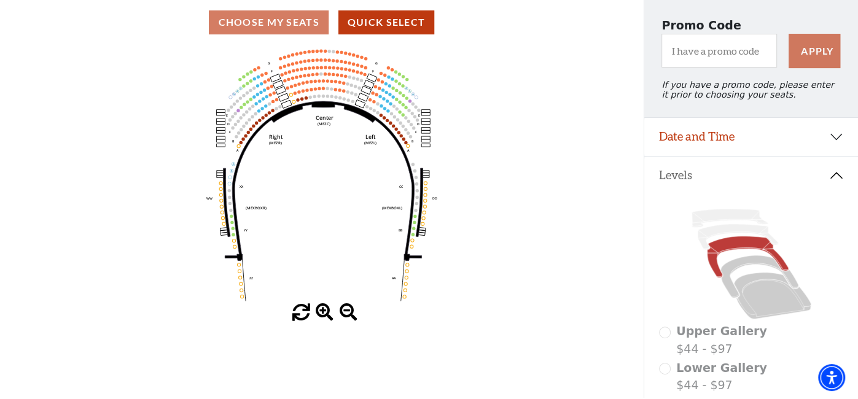
scroll to position [0, 0]
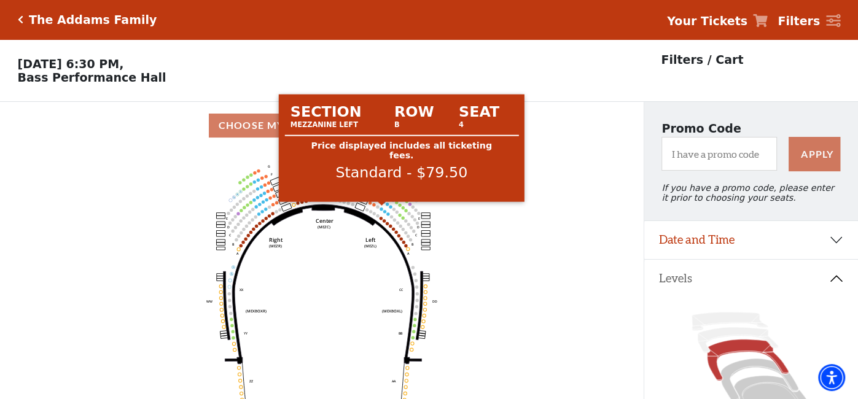
click at [381, 208] on circle at bounding box center [381, 209] width 3 height 3
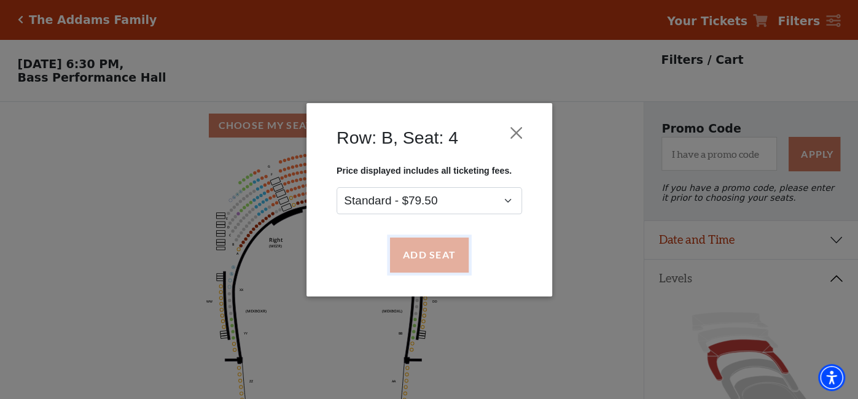
click at [426, 258] on button "Add Seat" at bounding box center [428, 255] width 79 height 34
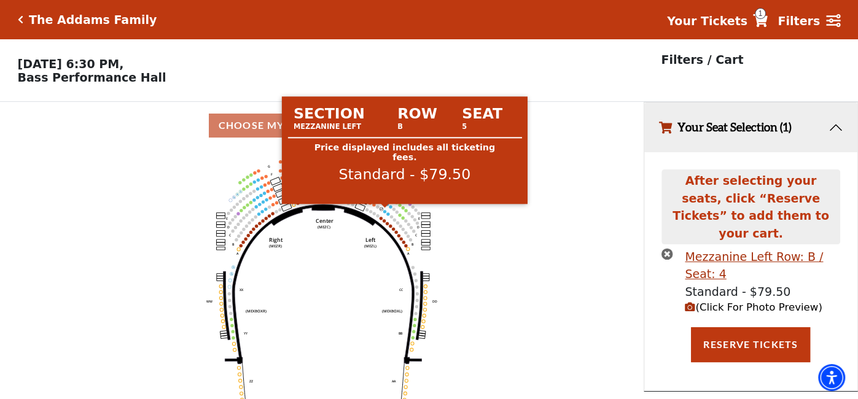
click at [384, 211] on circle at bounding box center [384, 211] width 3 height 3
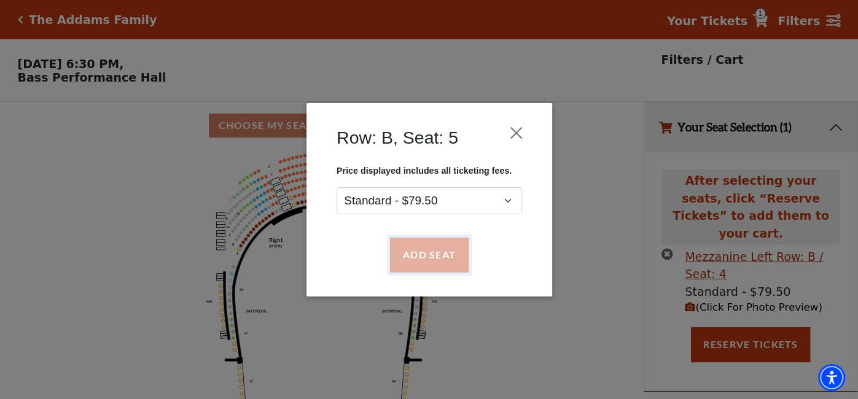
click at [424, 254] on button "Add Seat" at bounding box center [428, 255] width 79 height 34
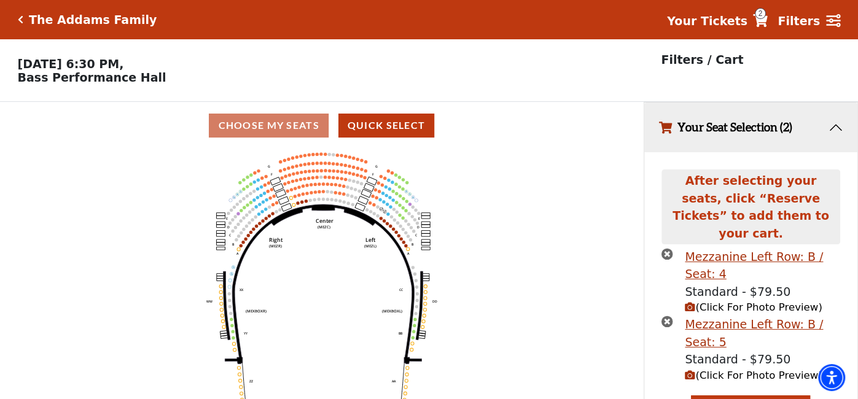
scroll to position [12, 0]
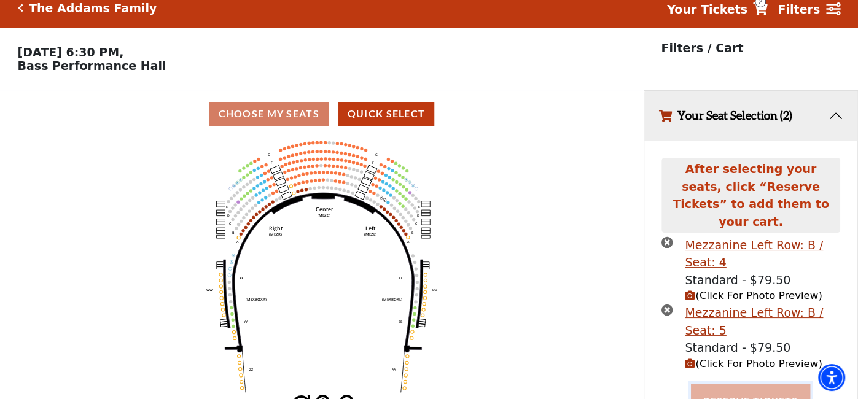
click at [725, 385] on button "Reserve Tickets" at bounding box center [750, 401] width 119 height 34
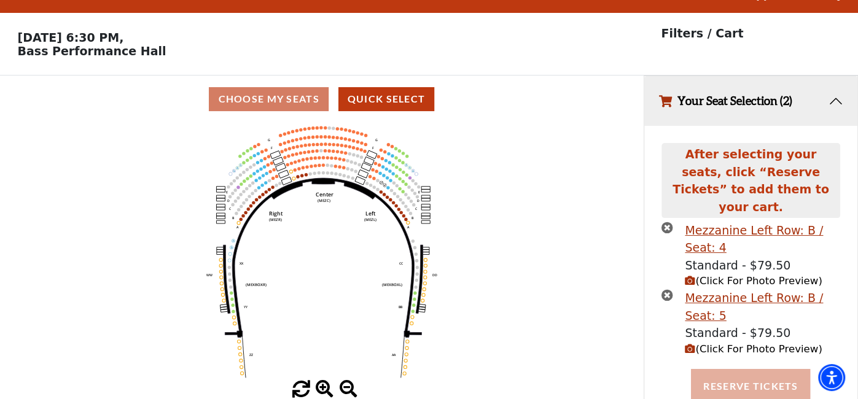
scroll to position [0, 0]
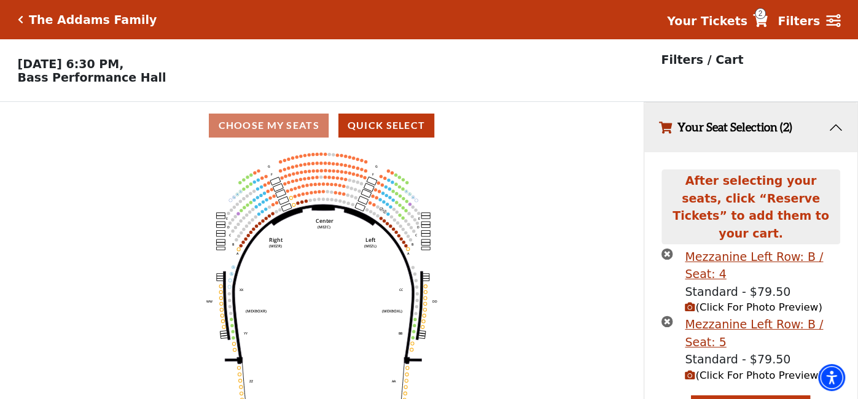
click at [668, 248] on icon "times-circle" at bounding box center [668, 254] width 12 height 12
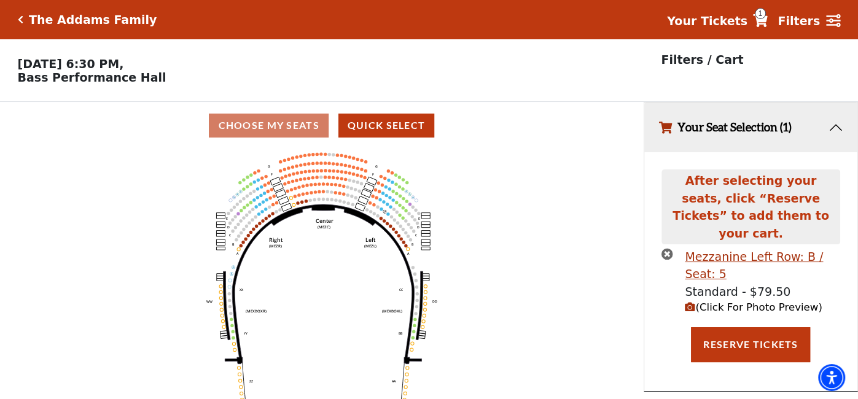
click at [663, 248] on icon "times-circle" at bounding box center [668, 254] width 12 height 12
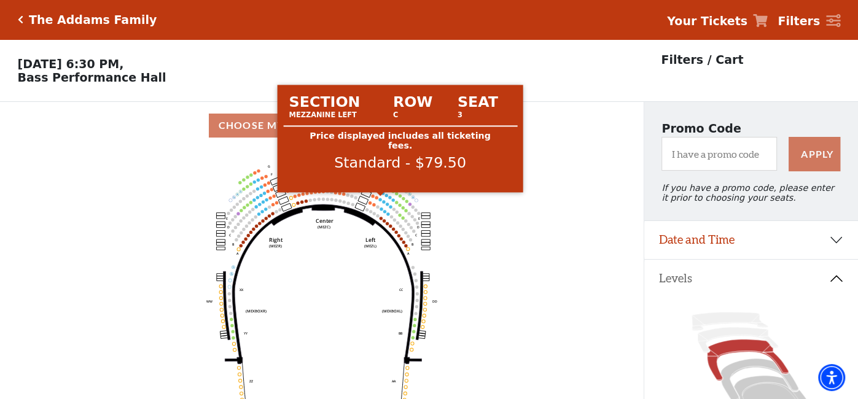
click at [380, 198] on circle at bounding box center [380, 199] width 3 height 3
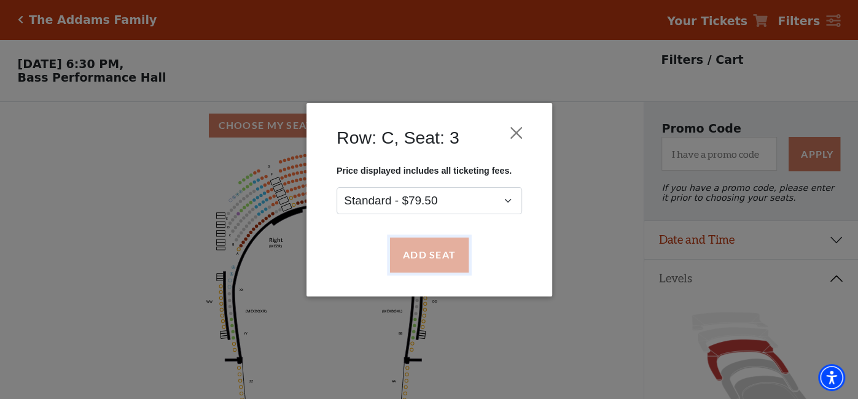
click at [417, 257] on button "Add Seat" at bounding box center [428, 255] width 79 height 34
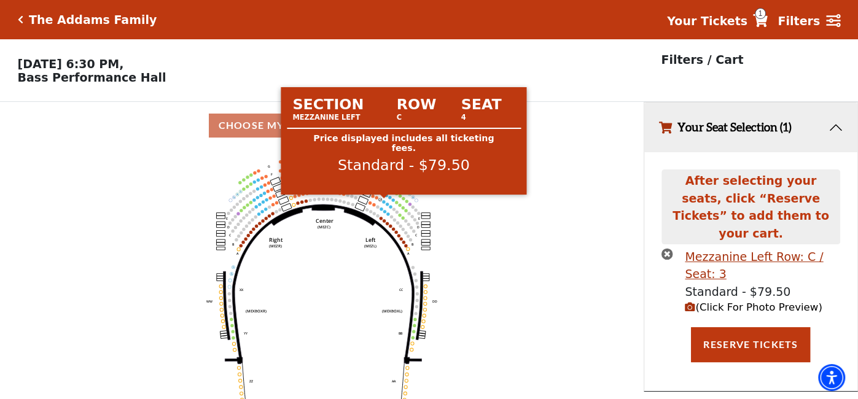
click at [383, 201] on circle at bounding box center [384, 201] width 3 height 3
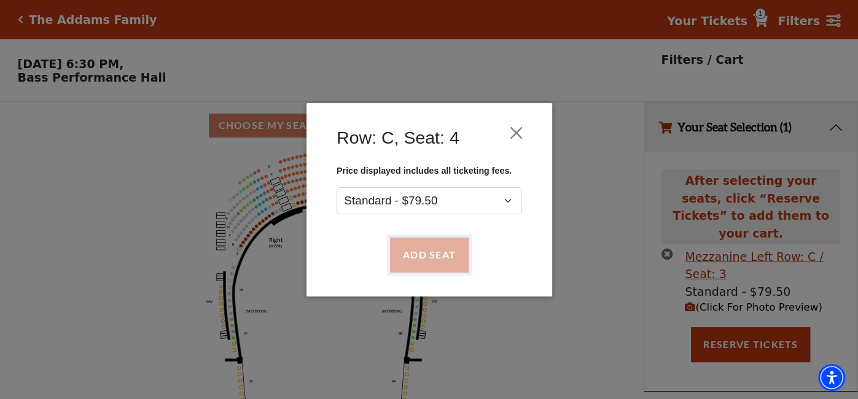
click at [447, 253] on button "Add Seat" at bounding box center [428, 255] width 79 height 34
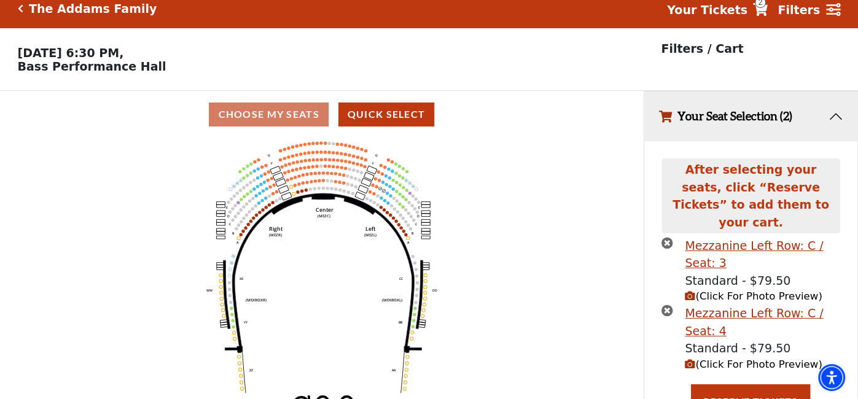
scroll to position [12, 0]
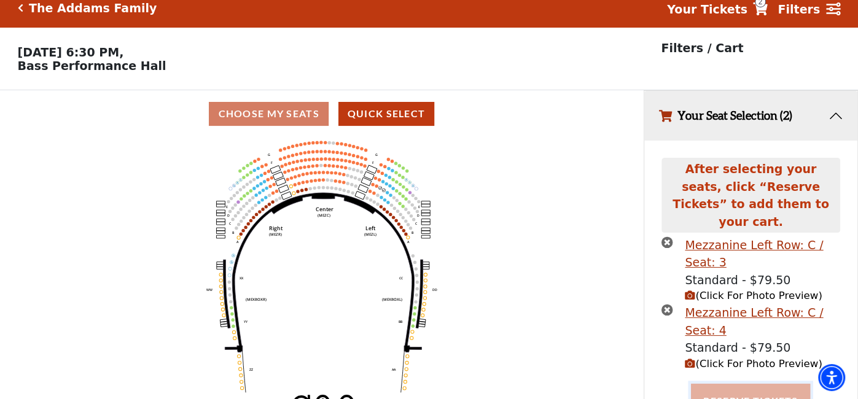
click at [729, 385] on button "Reserve Tickets" at bounding box center [750, 401] width 119 height 34
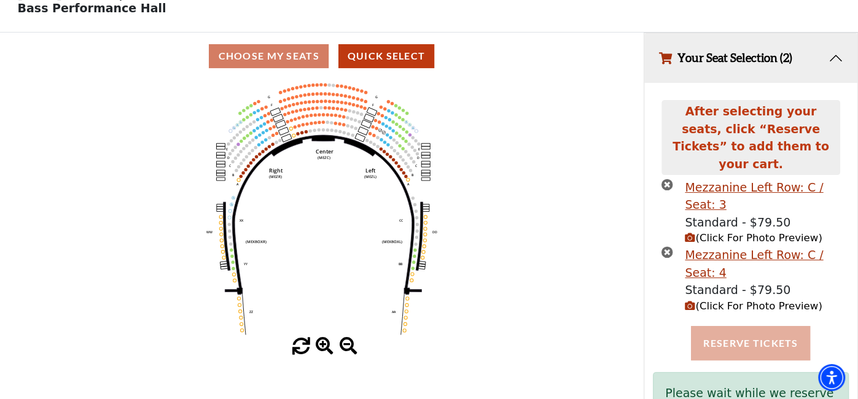
scroll to position [112, 0]
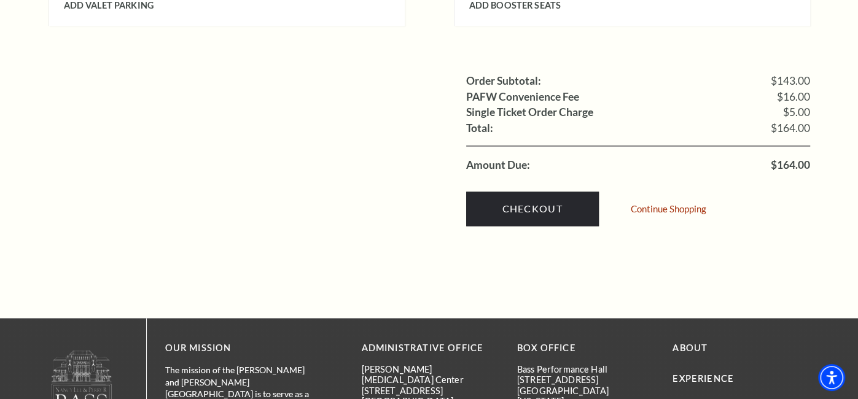
scroll to position [1221, 0]
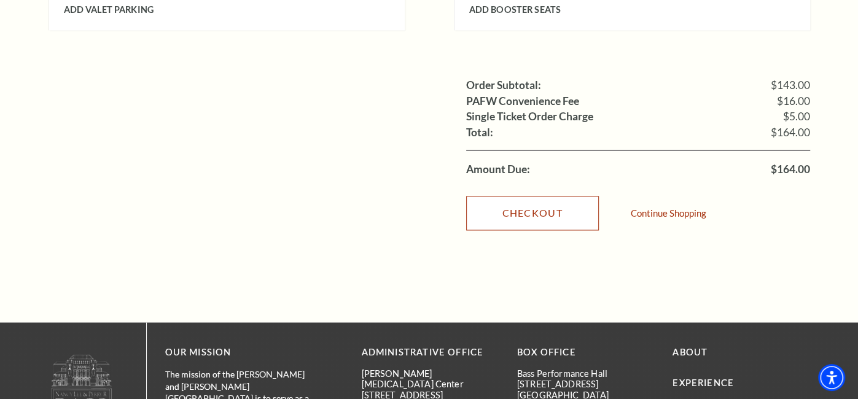
click at [552, 196] on link "Checkout" at bounding box center [532, 213] width 133 height 34
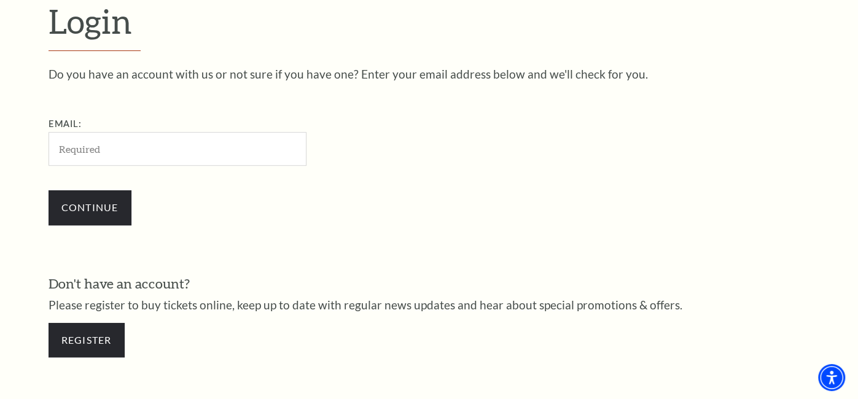
click at [106, 141] on input "Email:" at bounding box center [178, 149] width 258 height 34
type input "[EMAIL_ADDRESS][DOMAIN_NAME]"
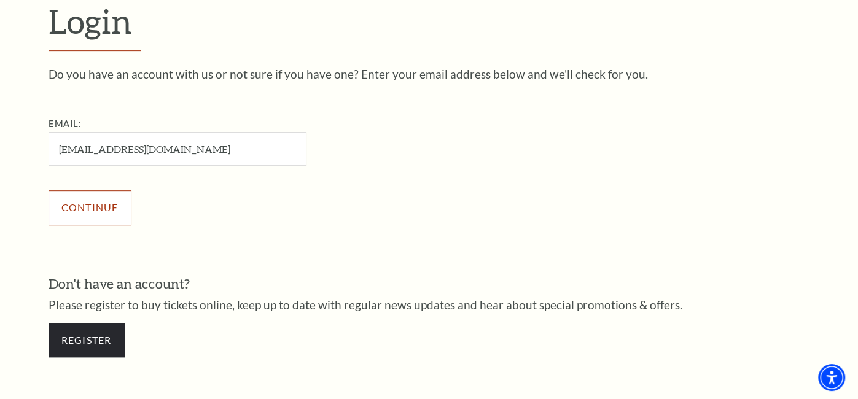
click at [88, 205] on input "Continue" at bounding box center [90, 207] width 83 height 34
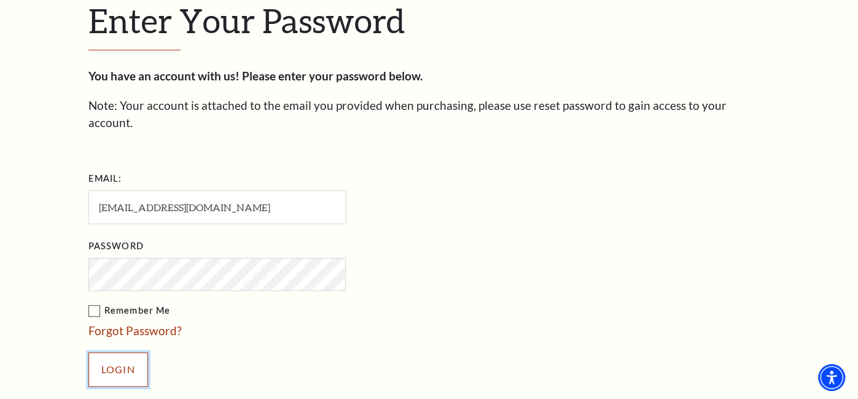
click at [123, 353] on input "Login" at bounding box center [118, 370] width 60 height 34
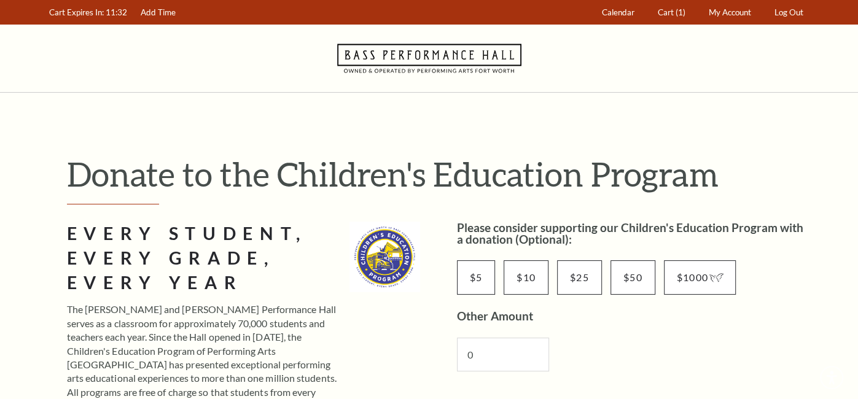
click at [123, 353] on p "The [PERSON_NAME] and [PERSON_NAME] Performance Hall serves as a classroom for …" at bounding box center [204, 365] width 274 height 124
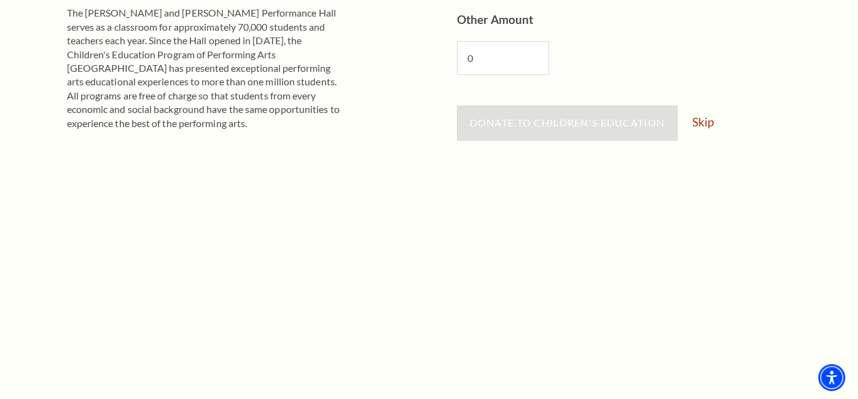
scroll to position [300, 0]
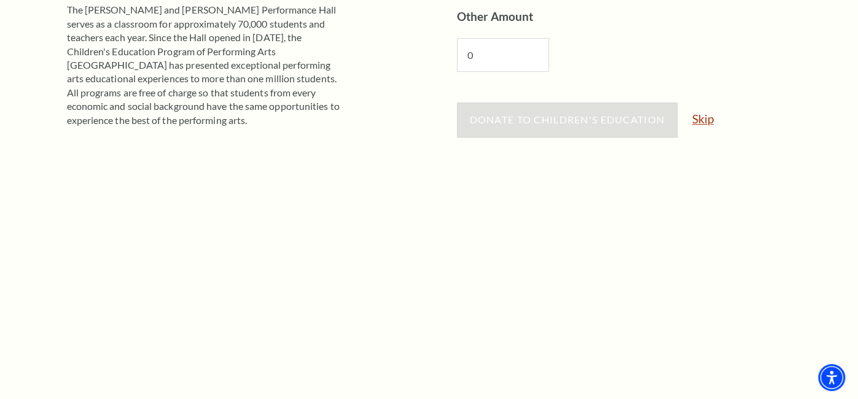
click at [707, 122] on link "Skip" at bounding box center [703, 119] width 22 height 12
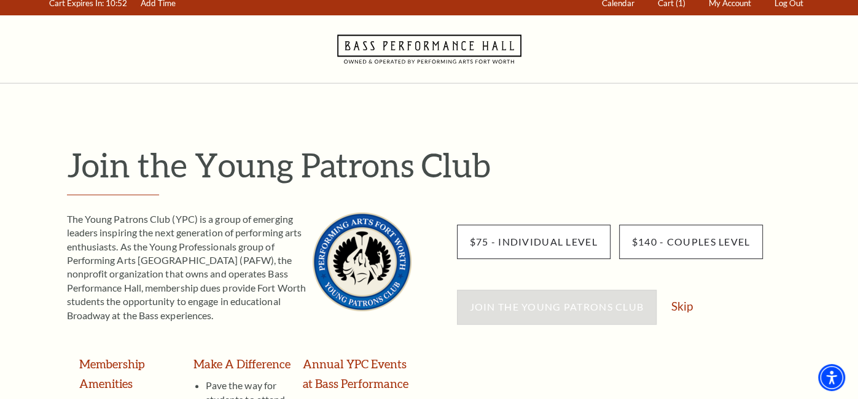
scroll to position [10, 0]
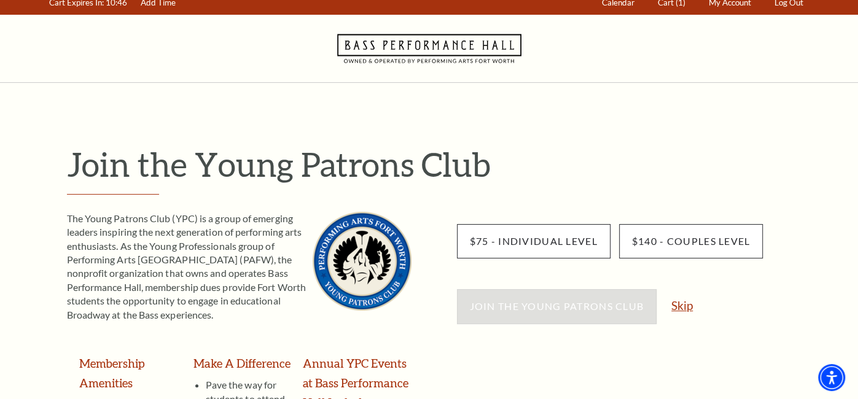
click at [684, 308] on link "Skip" at bounding box center [682, 306] width 22 height 12
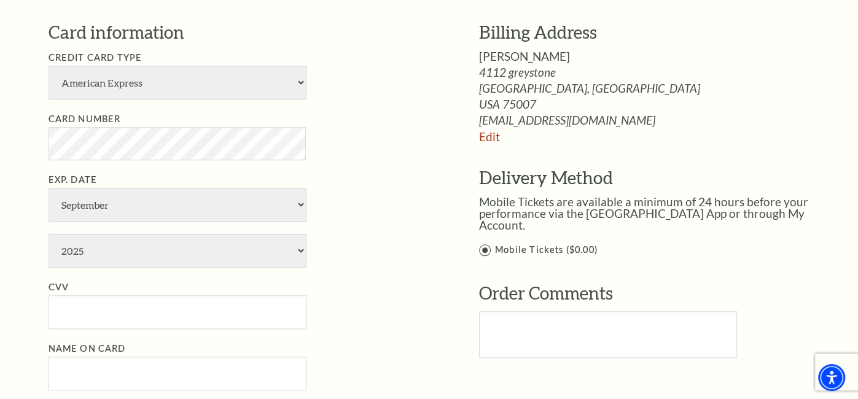
scroll to position [666, 0]
select select "24"
select select "4"
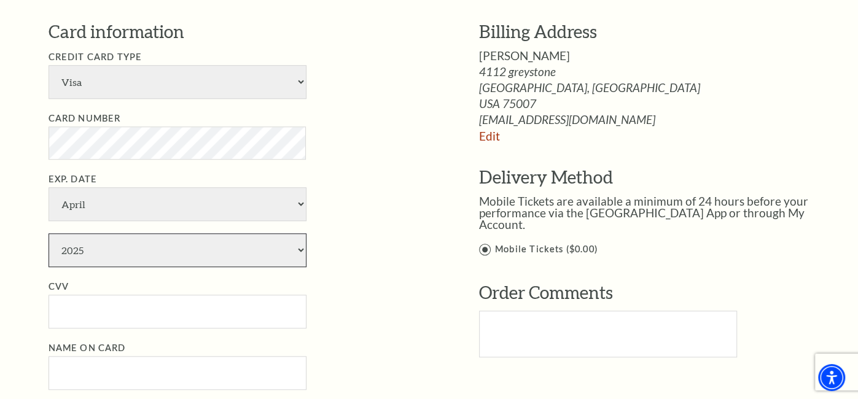
select select "2028"
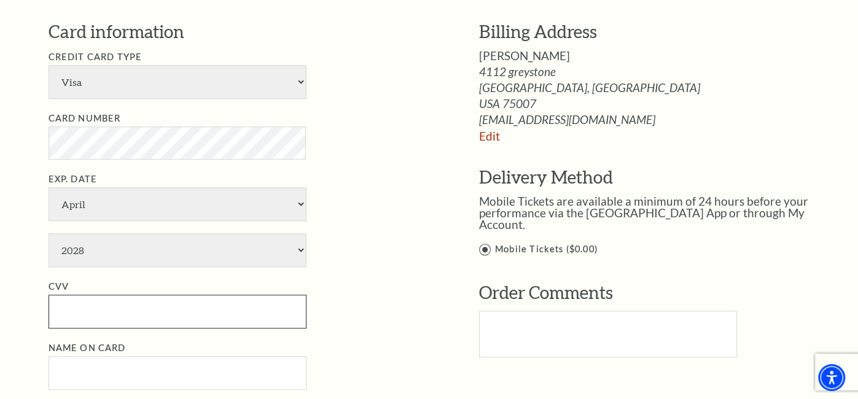
type input "777"
type input "Asem Farra"
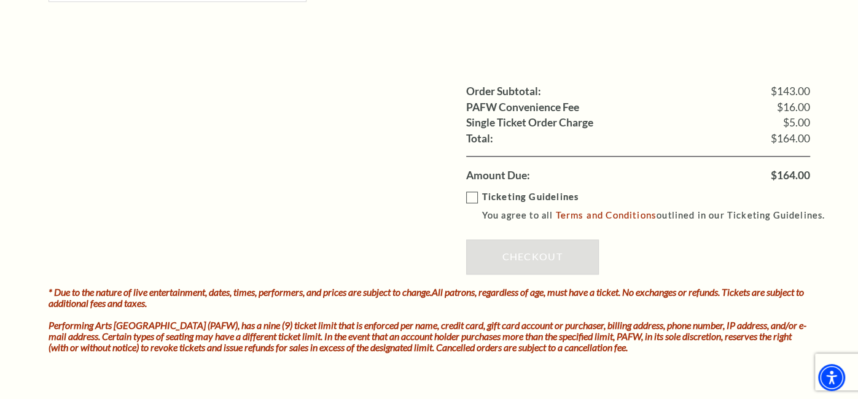
scroll to position [1057, 0]
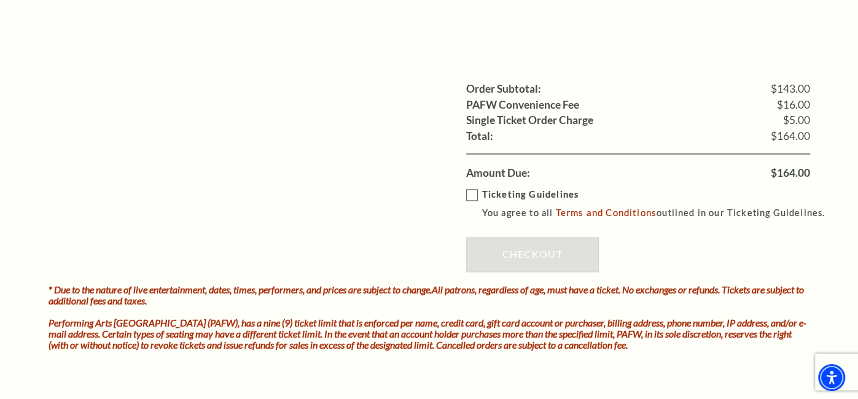
click at [473, 194] on label "Ticketing Guidelines You agree to all Terms and Conditions outlined in our Tick…" at bounding box center [651, 204] width 370 height 34
click at [0, 0] on input "Ticketing Guidelines You agree to all Terms and Conditions outlined in our Tick…" at bounding box center [0, 0] width 0 height 0
click at [544, 253] on link "Checkout" at bounding box center [532, 254] width 133 height 34
